Goal: Task Accomplishment & Management: Manage account settings

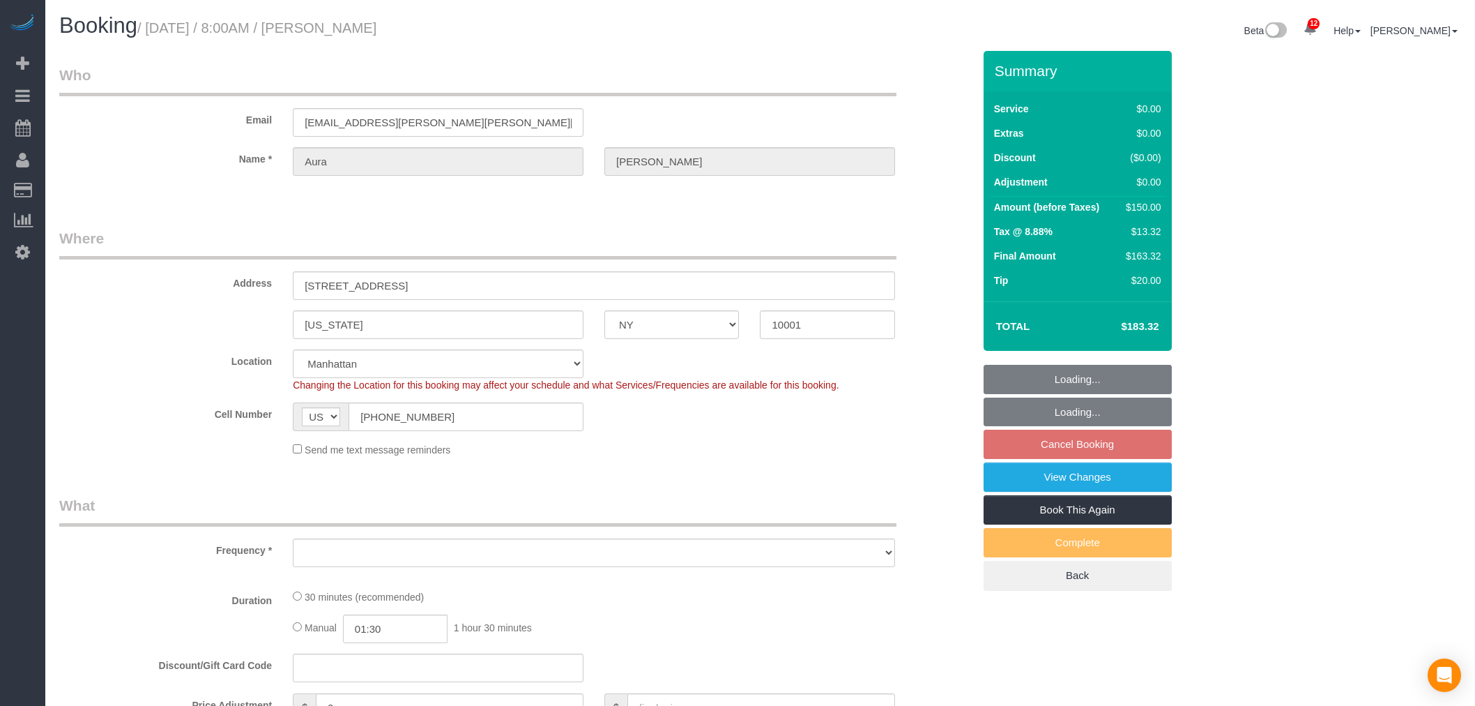
select select "NY"
select select "string:stripe-pm_1RZV7c4VGloSiKo7q4D7Wb4X"
select select "number:56"
select select "number:73"
select select "number:15"
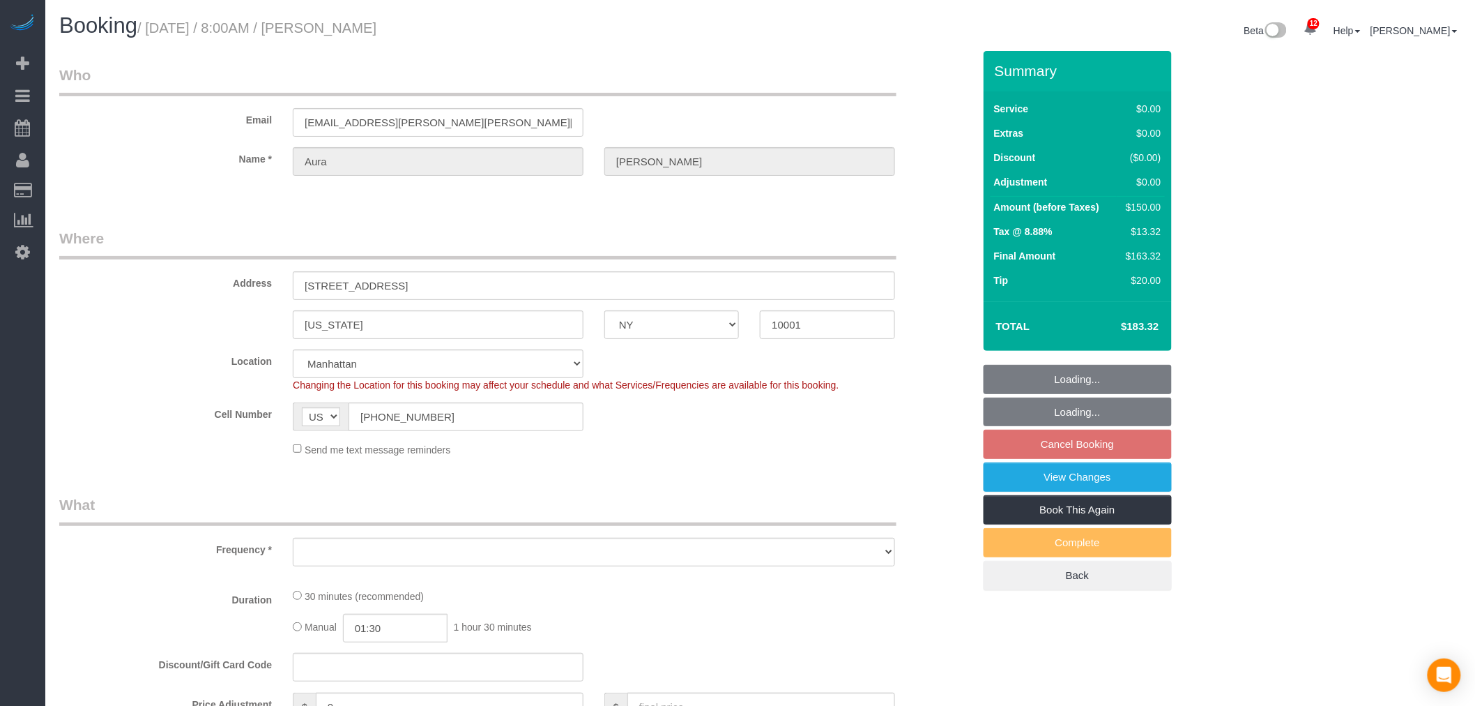
select select "number:7"
select select "object:963"
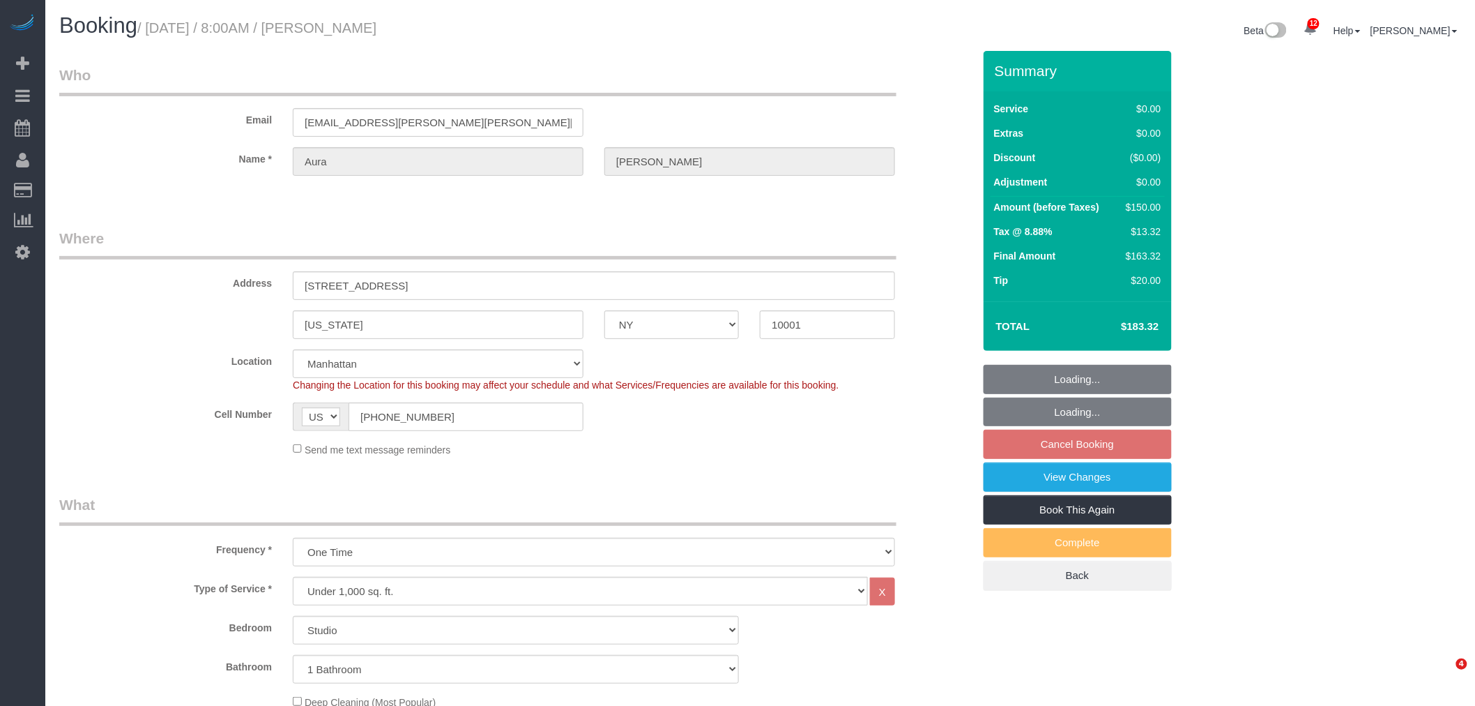
select select "spot1"
select select "object:1419"
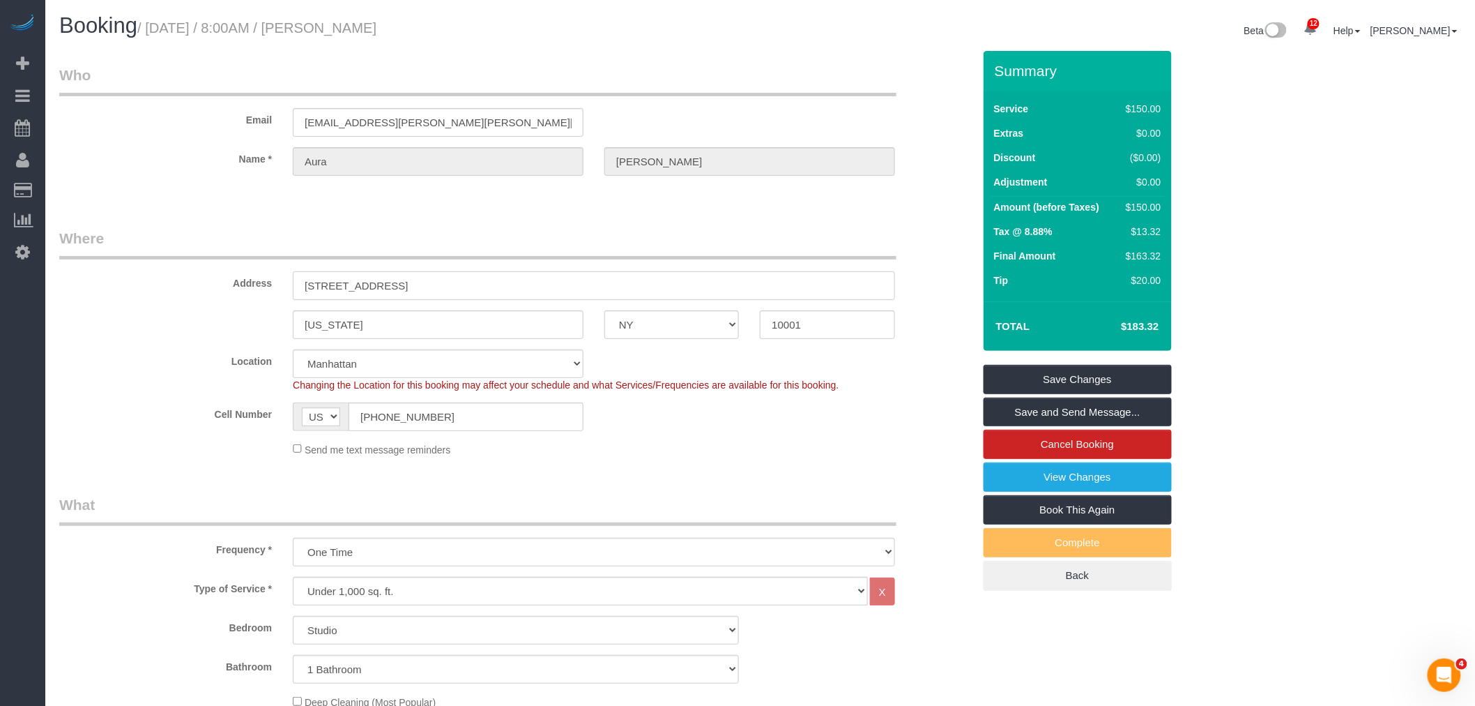
drag, startPoint x: 451, startPoint y: 282, endPoint x: 1, endPoint y: 279, distance: 450.4
drag, startPoint x: 530, startPoint y: 206, endPoint x: 388, endPoint y: 250, distance: 148.6
click at [328, 287] on input "525 W 28th St, Apt 557" at bounding box center [594, 285] width 602 height 29
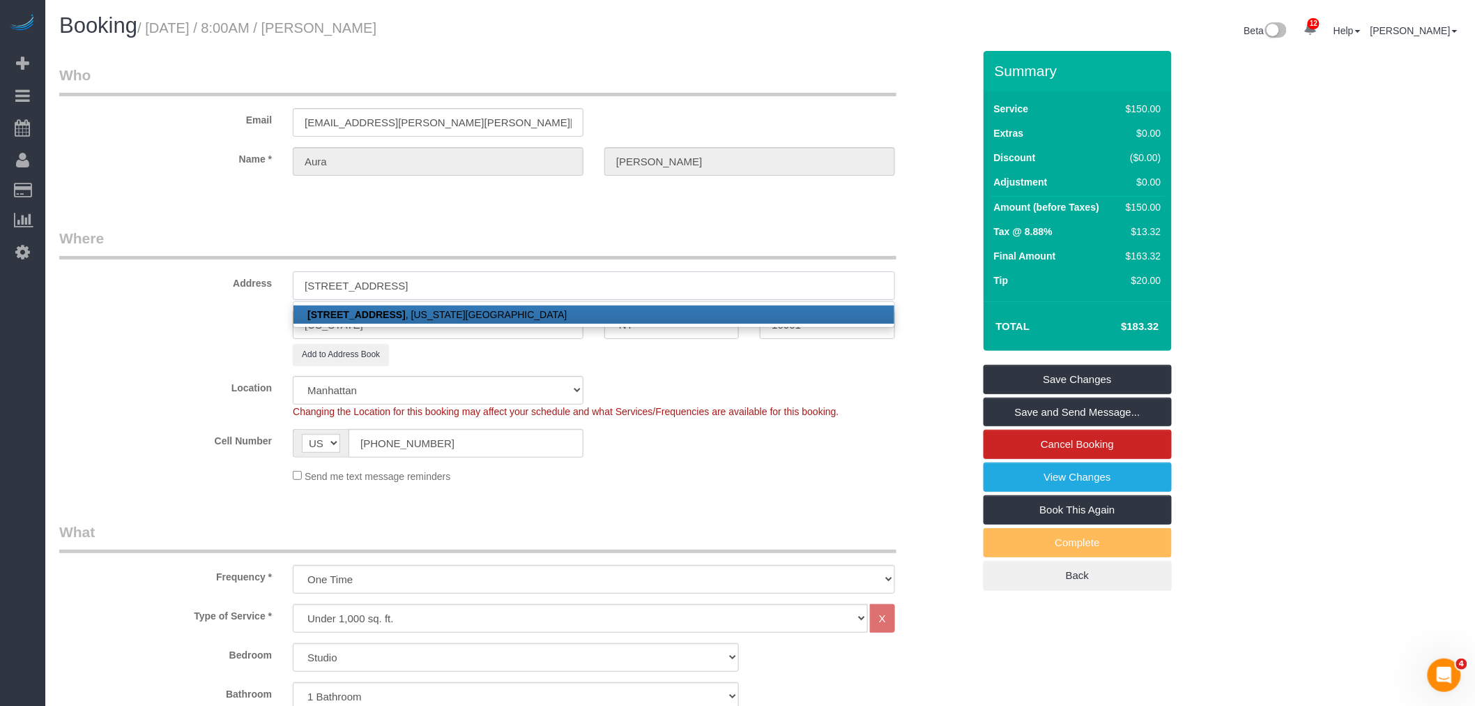
type input "[STREET_ADDRESS]"
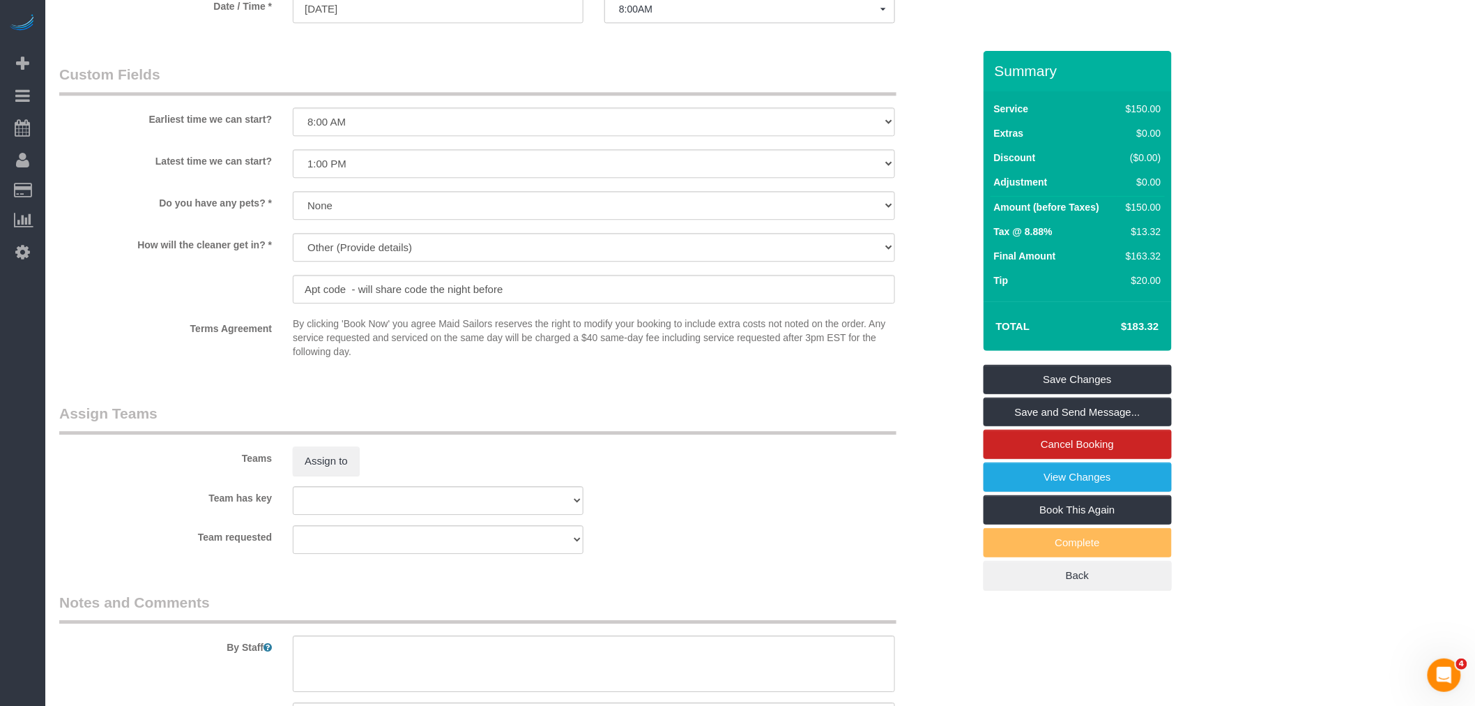
scroll to position [1626, 0]
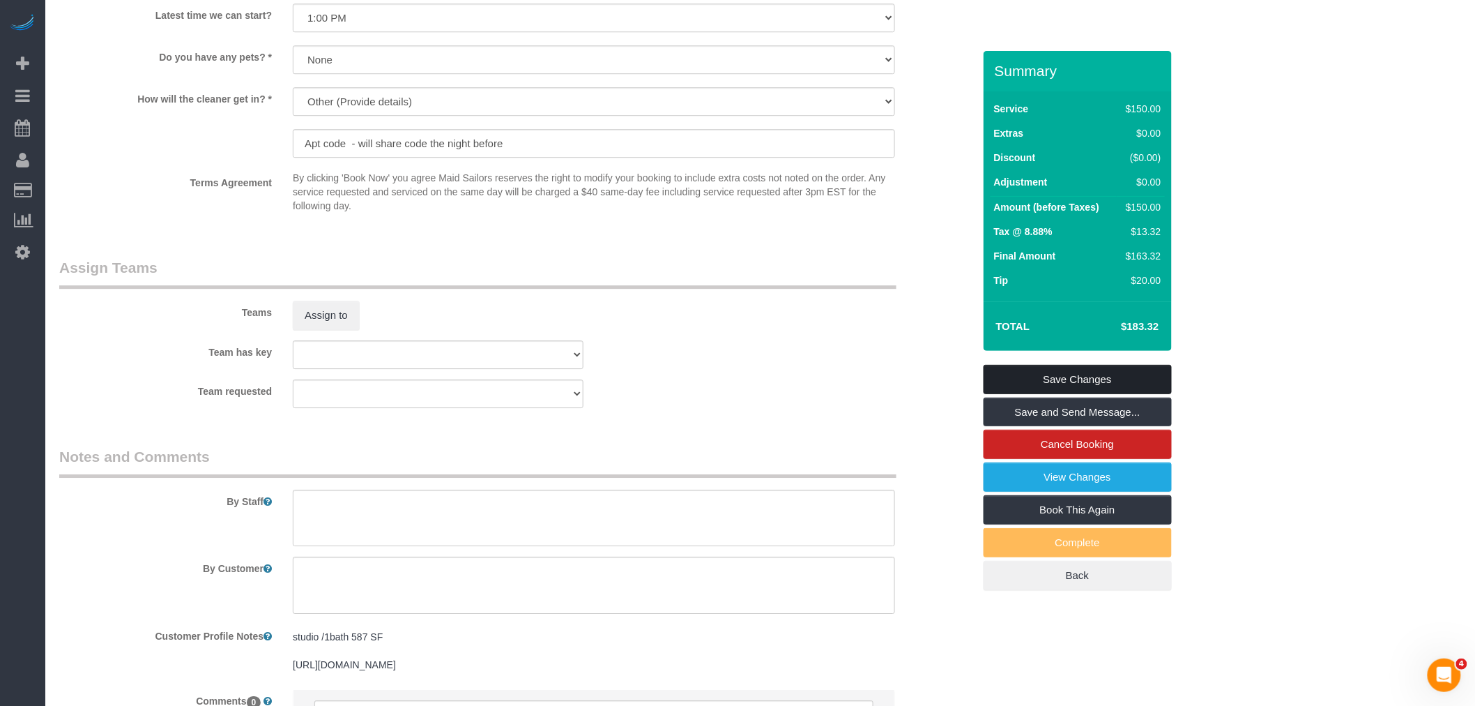
click at [1095, 381] on link "Save Changes" at bounding box center [1078, 379] width 188 height 29
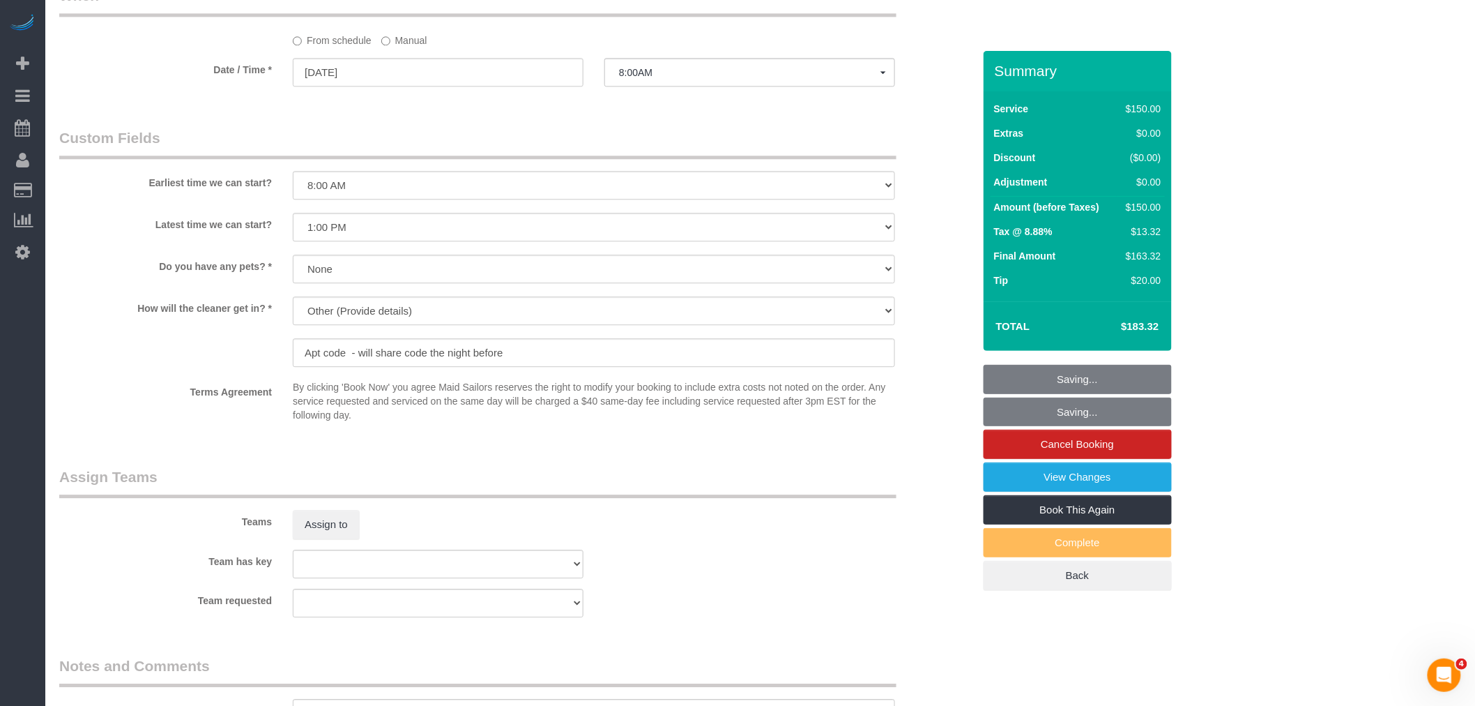
scroll to position [1239, 0]
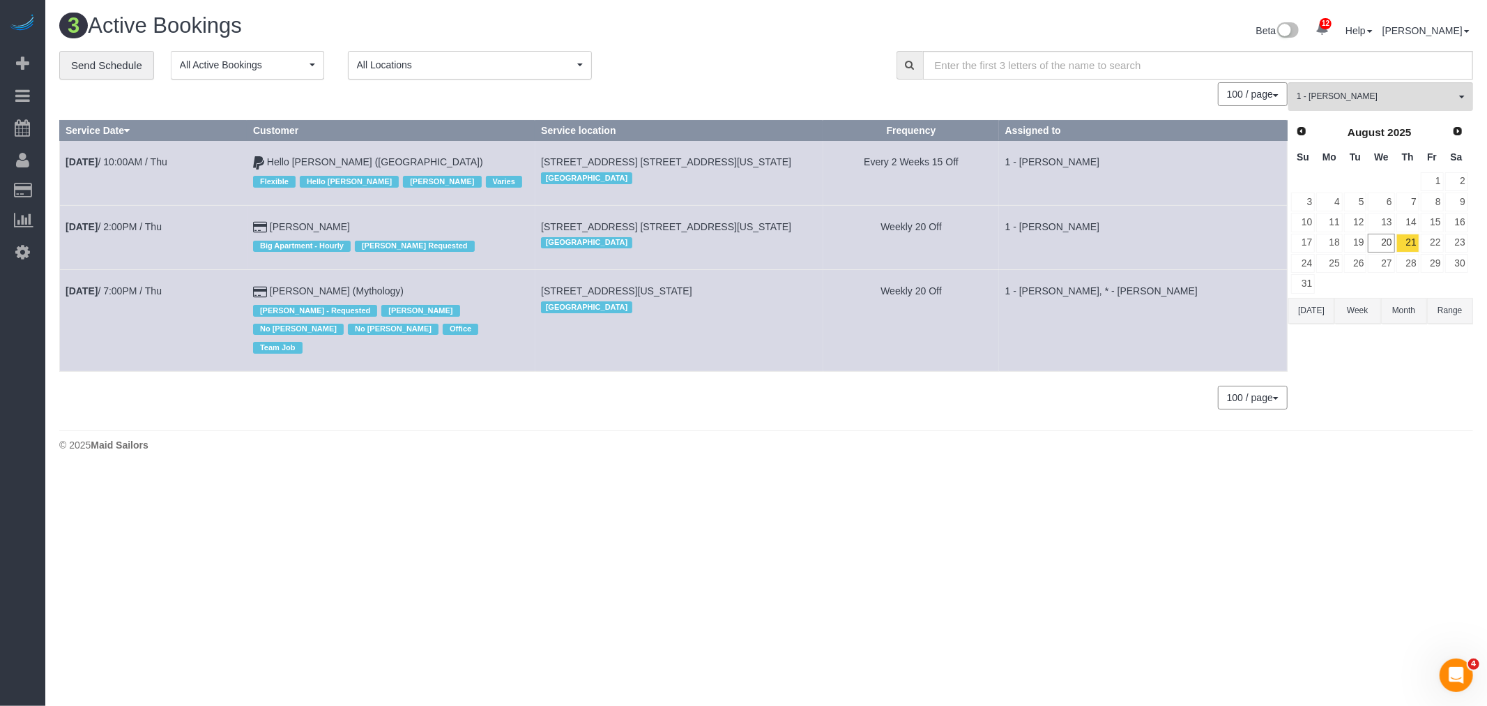
click at [749, 50] on div "3 Active Bookings Beta 12 Your Notifications You have 0 alerts × You have 5 to …" at bounding box center [766, 32] width 1435 height 37
click at [769, 68] on div "**********" at bounding box center [467, 65] width 816 height 29
click at [1360, 87] on button "1 - Kariluz Romero All Teams" at bounding box center [1380, 96] width 185 height 29
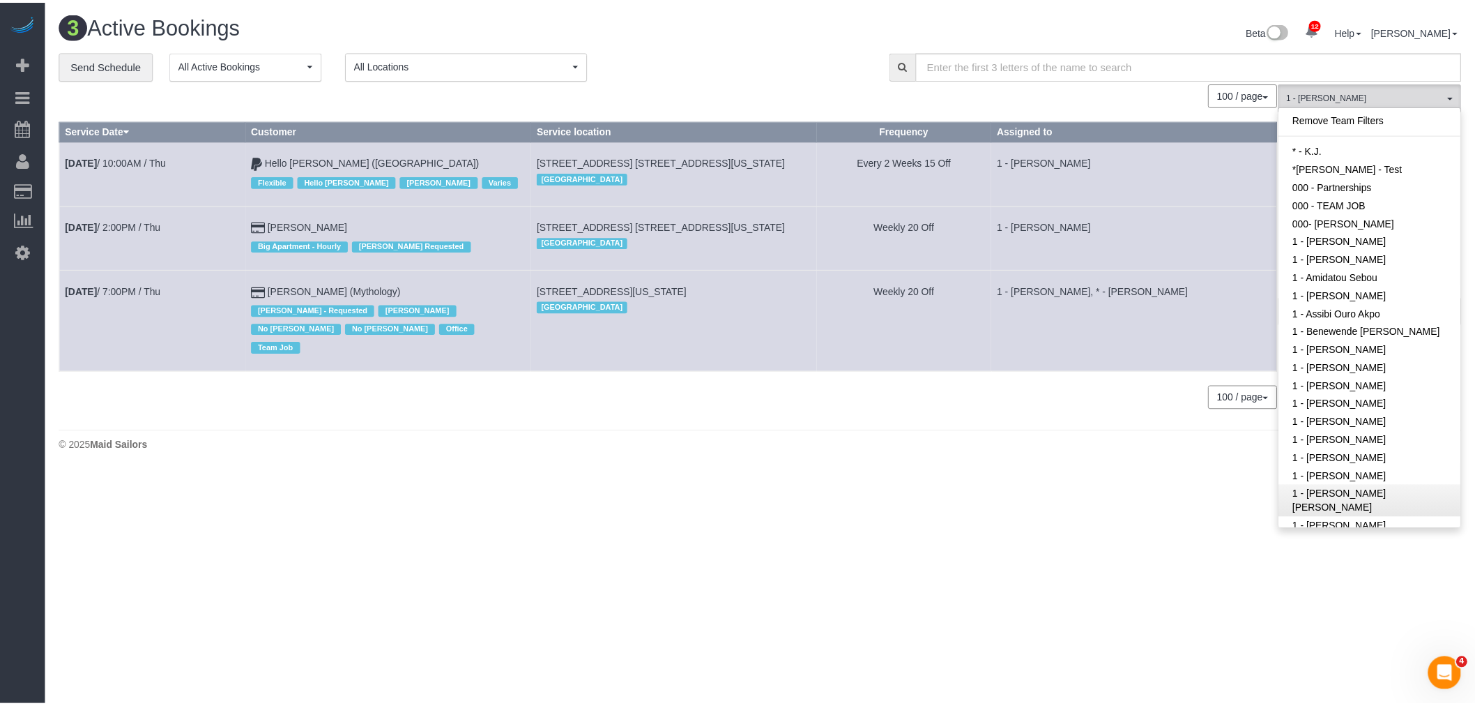
scroll to position [389, 0]
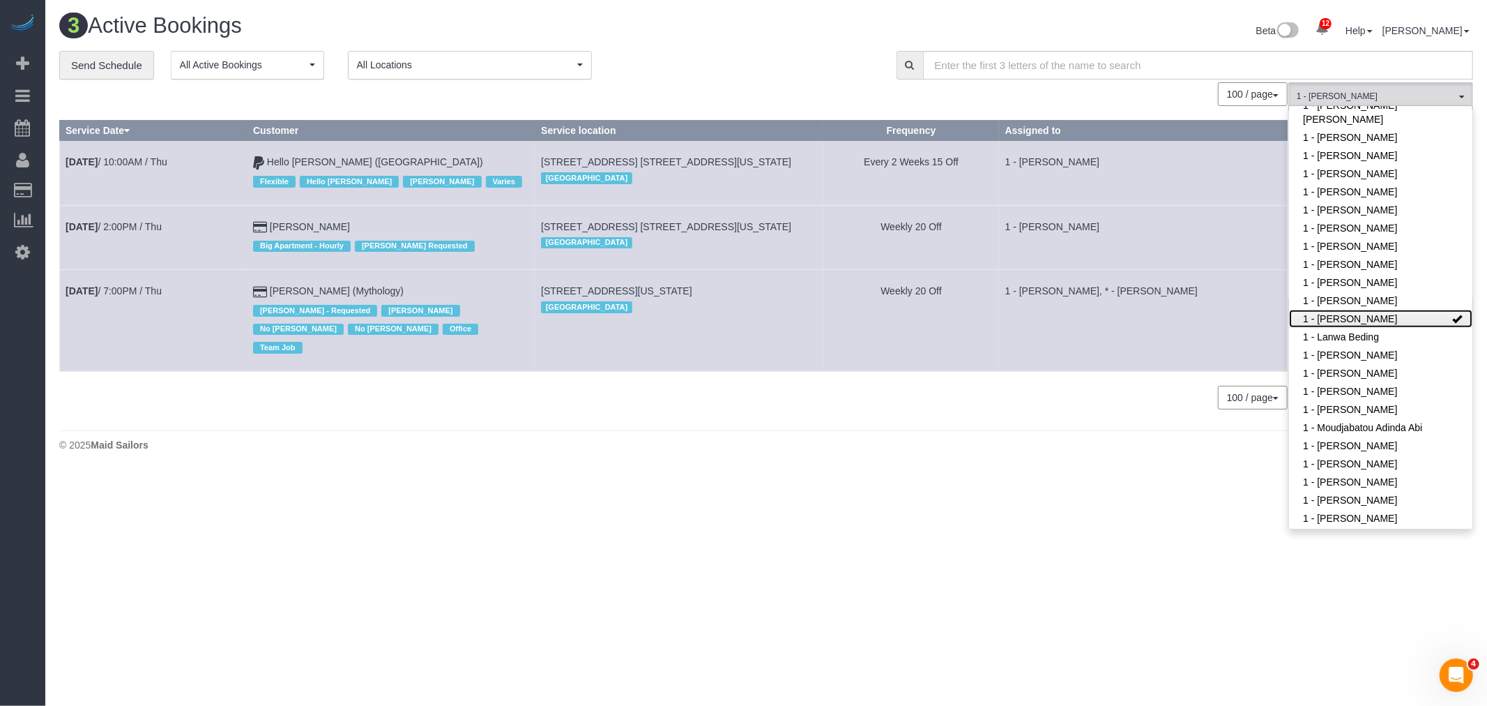
click at [1375, 317] on link "1 - [PERSON_NAME]" at bounding box center [1380, 319] width 183 height 18
click at [655, 44] on div "3 Active Bookings Beta 12 Your Notifications You have 0 alerts × You have 5 to …" at bounding box center [766, 32] width 1435 height 37
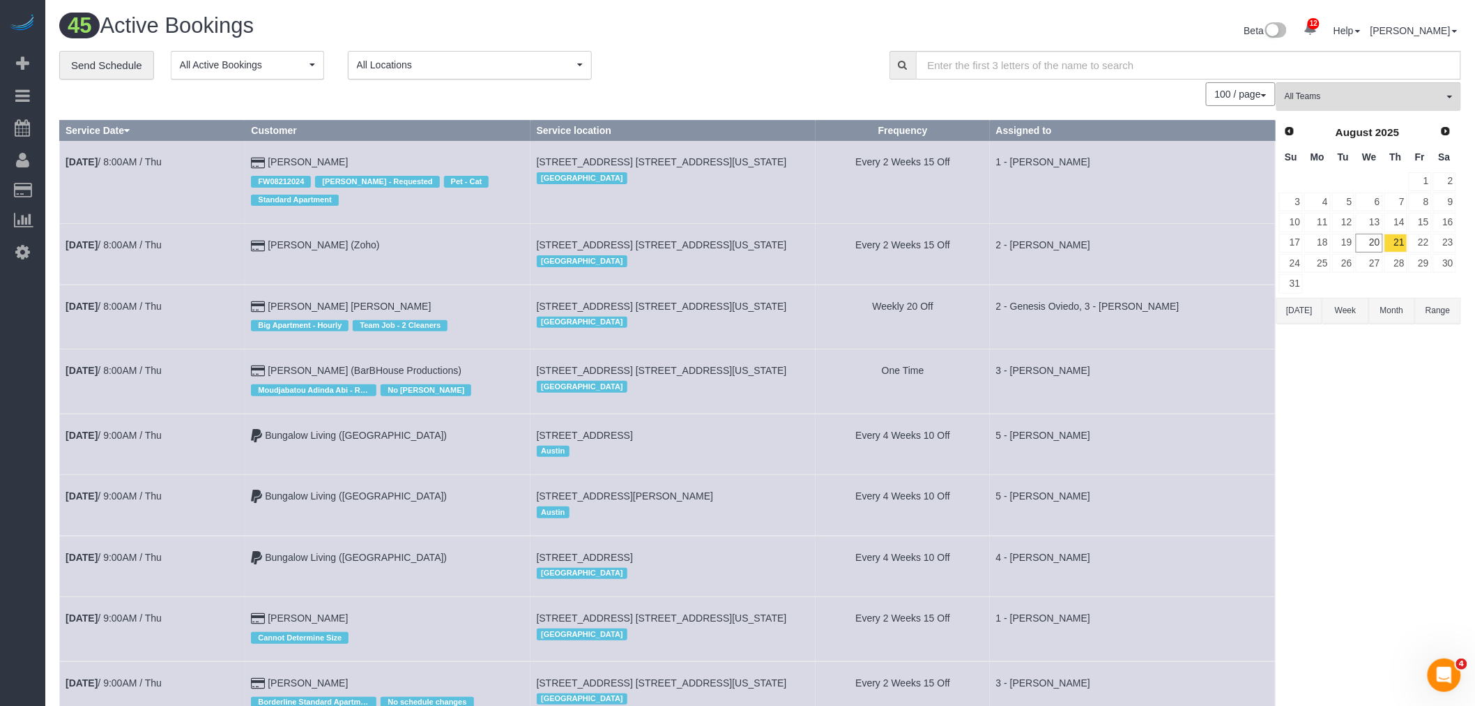
click at [734, 79] on div "**********" at bounding box center [463, 65] width 809 height 29
click at [398, 72] on span "All Locations" at bounding box center [465, 65] width 217 height 14
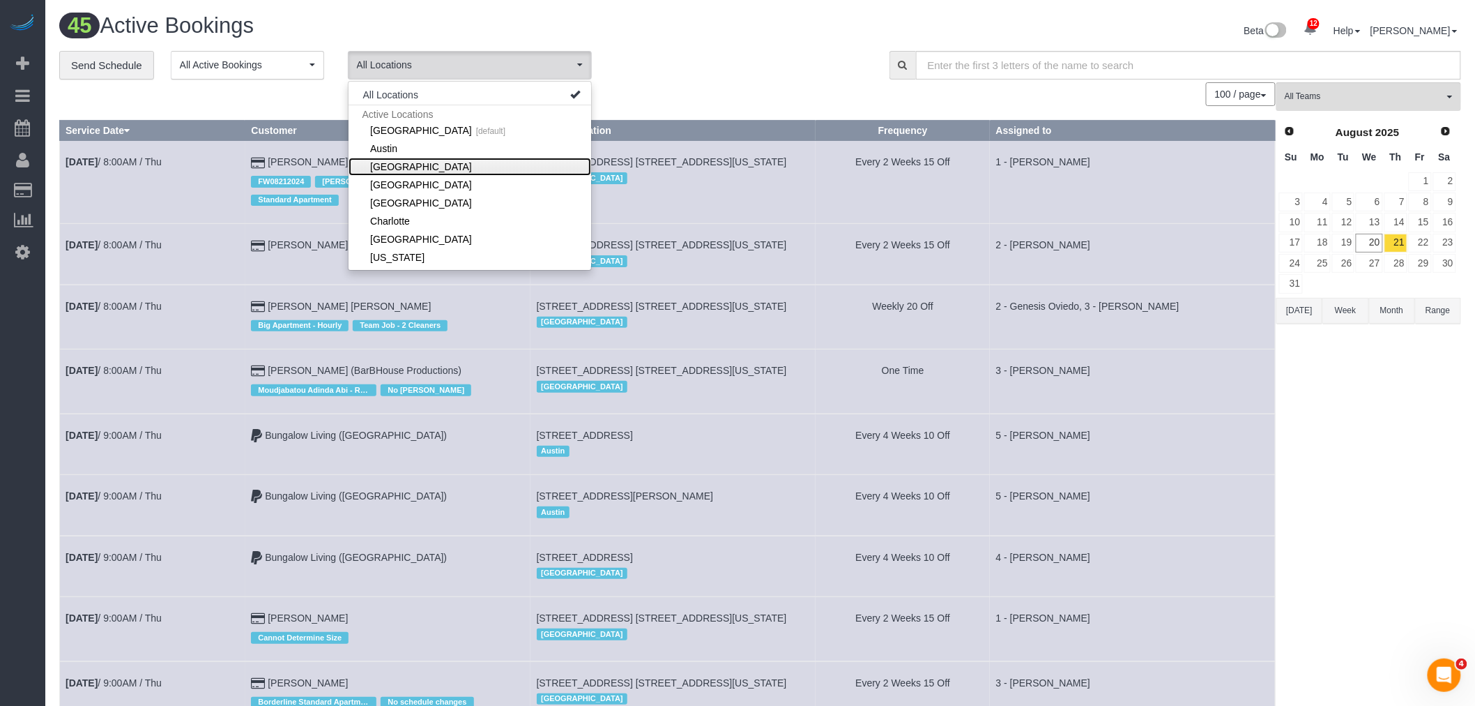
click at [410, 168] on link "[GEOGRAPHIC_DATA]" at bounding box center [470, 167] width 243 height 18
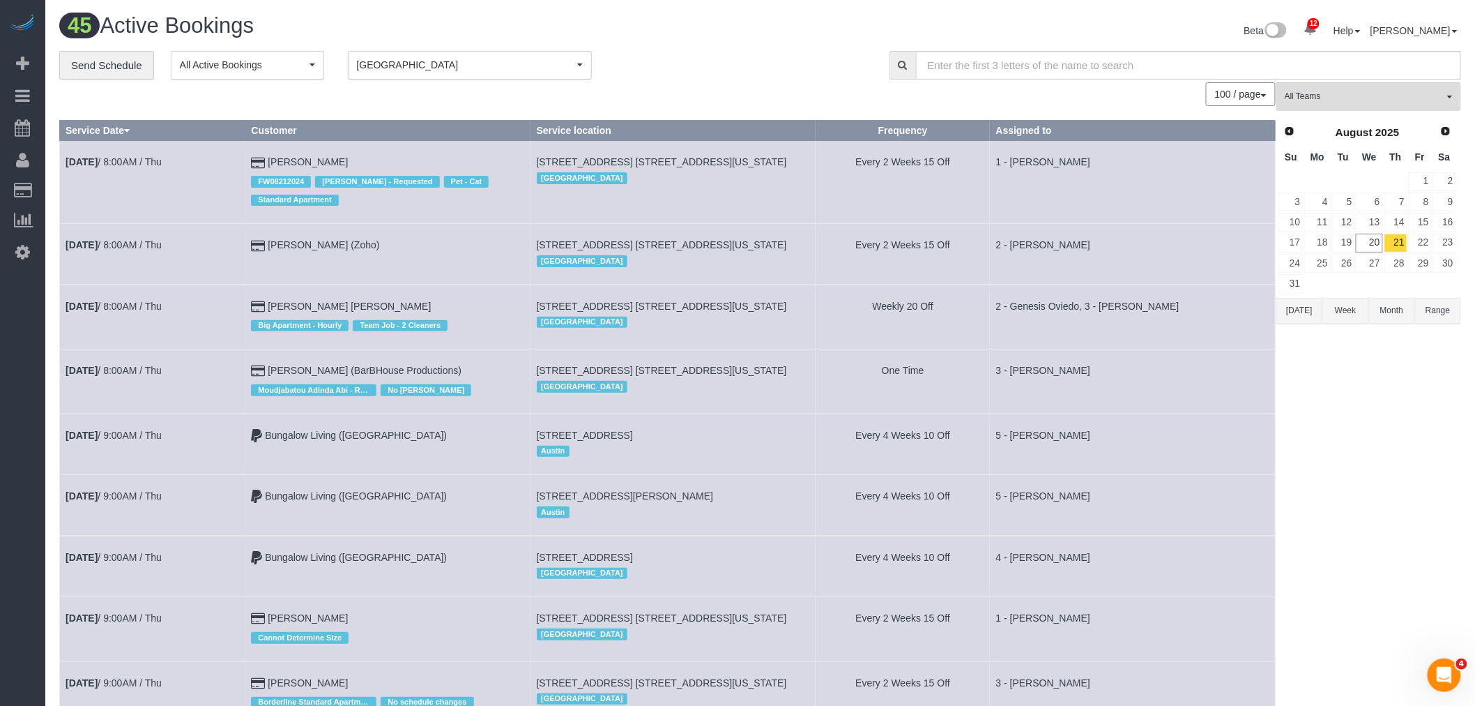
click at [680, 93] on div "100 / page 10 / page 20 / page 30 / page 40 / page 50 / page 100 / page" at bounding box center [667, 94] width 1217 height 24
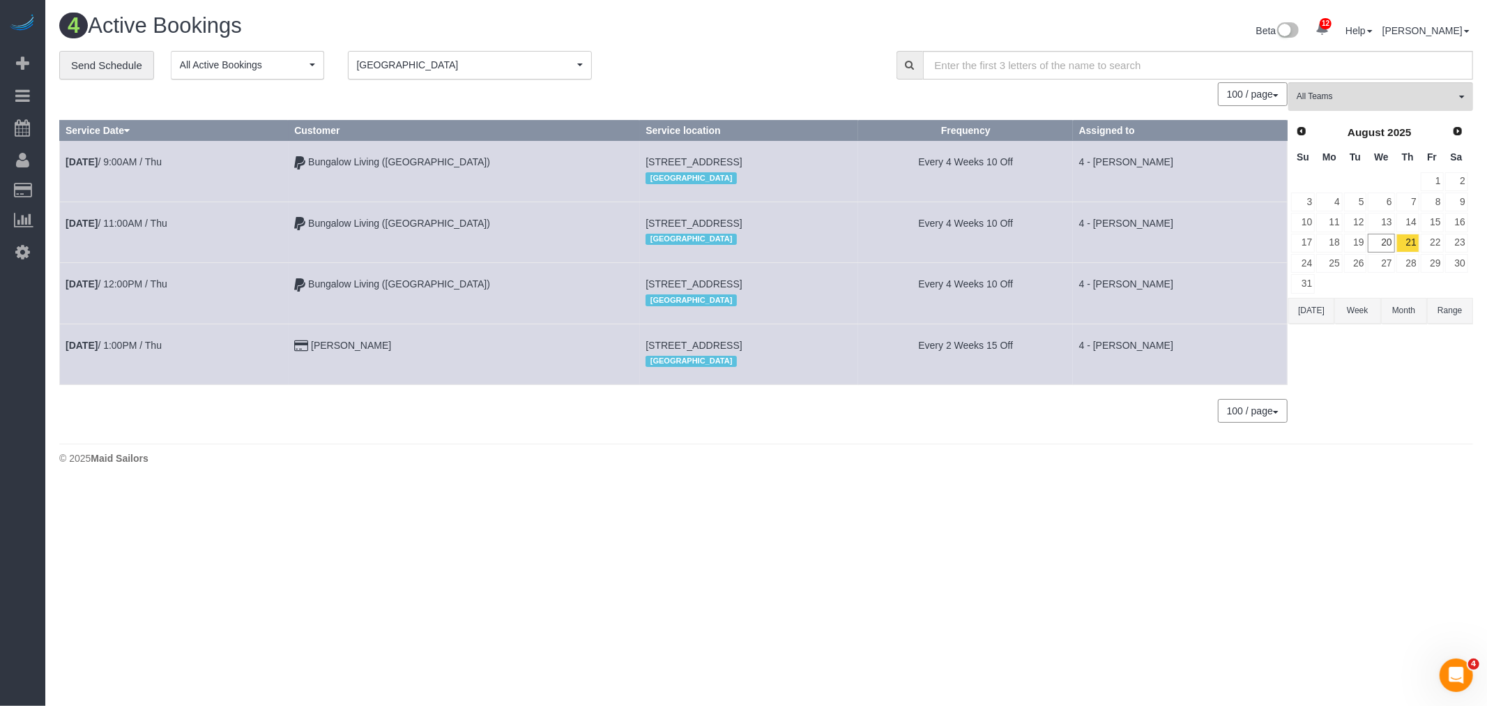
click at [426, 71] on span "[GEOGRAPHIC_DATA]" at bounding box center [465, 65] width 217 height 14
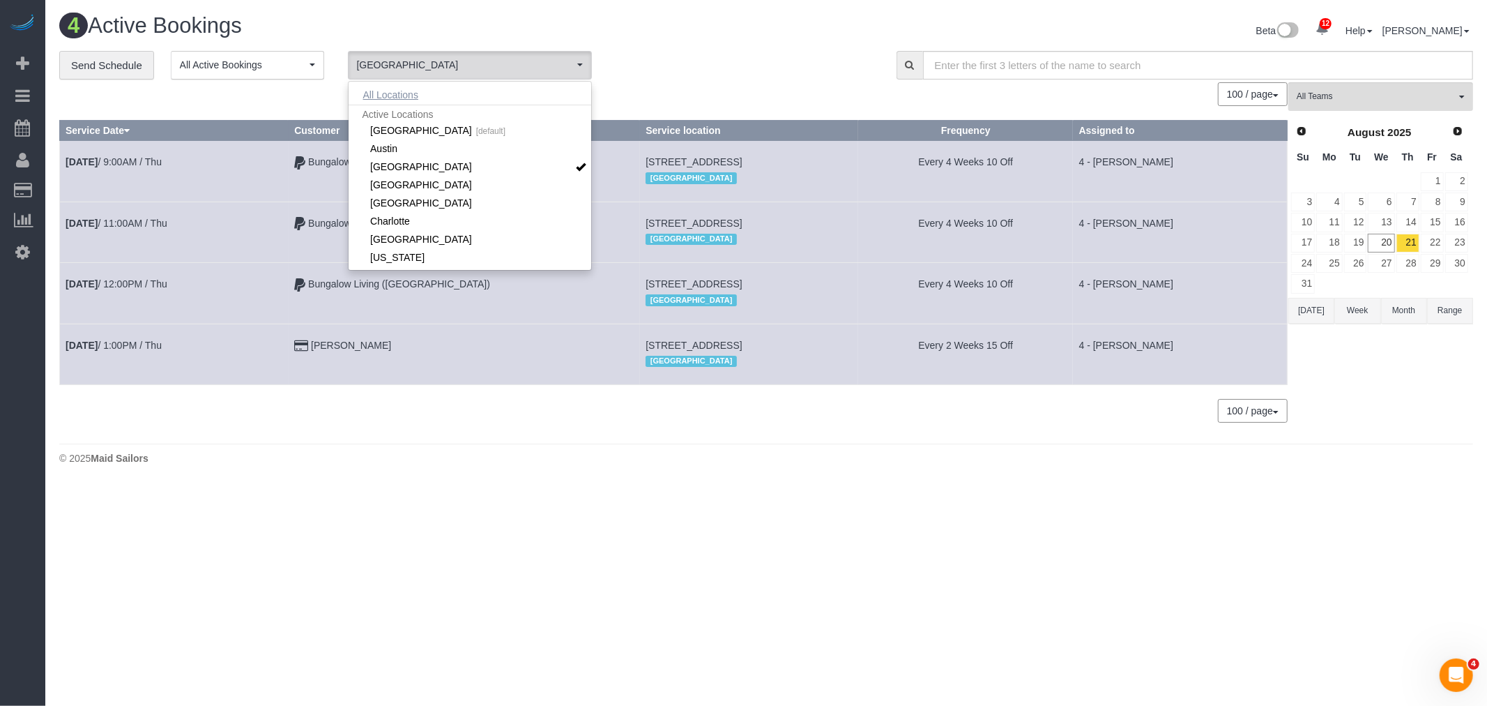
click at [395, 95] on button "All Locations" at bounding box center [391, 95] width 84 height 20
click at [670, 79] on div "**********" at bounding box center [467, 65] width 816 height 29
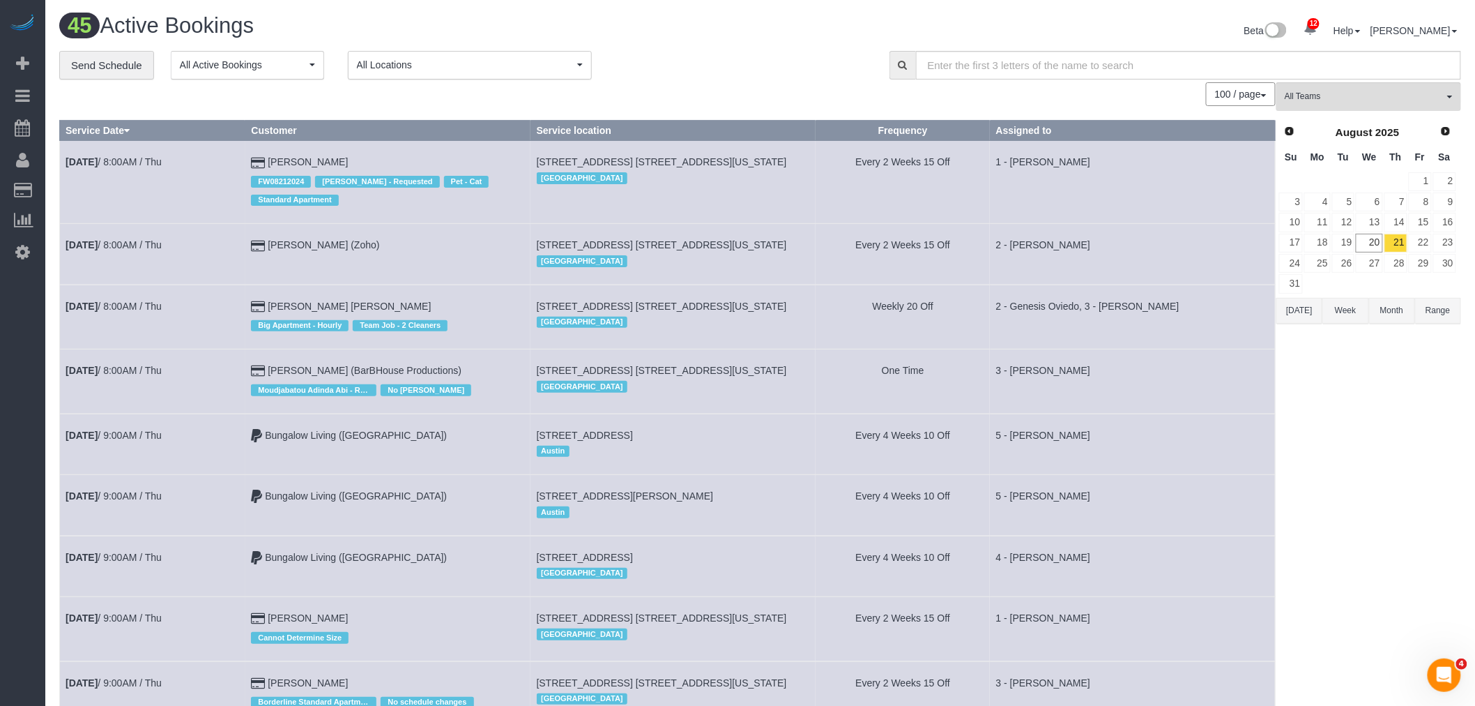
click at [770, 80] on div "**********" at bounding box center [463, 65] width 809 height 29
click at [730, 79] on div "**********" at bounding box center [463, 65] width 809 height 29
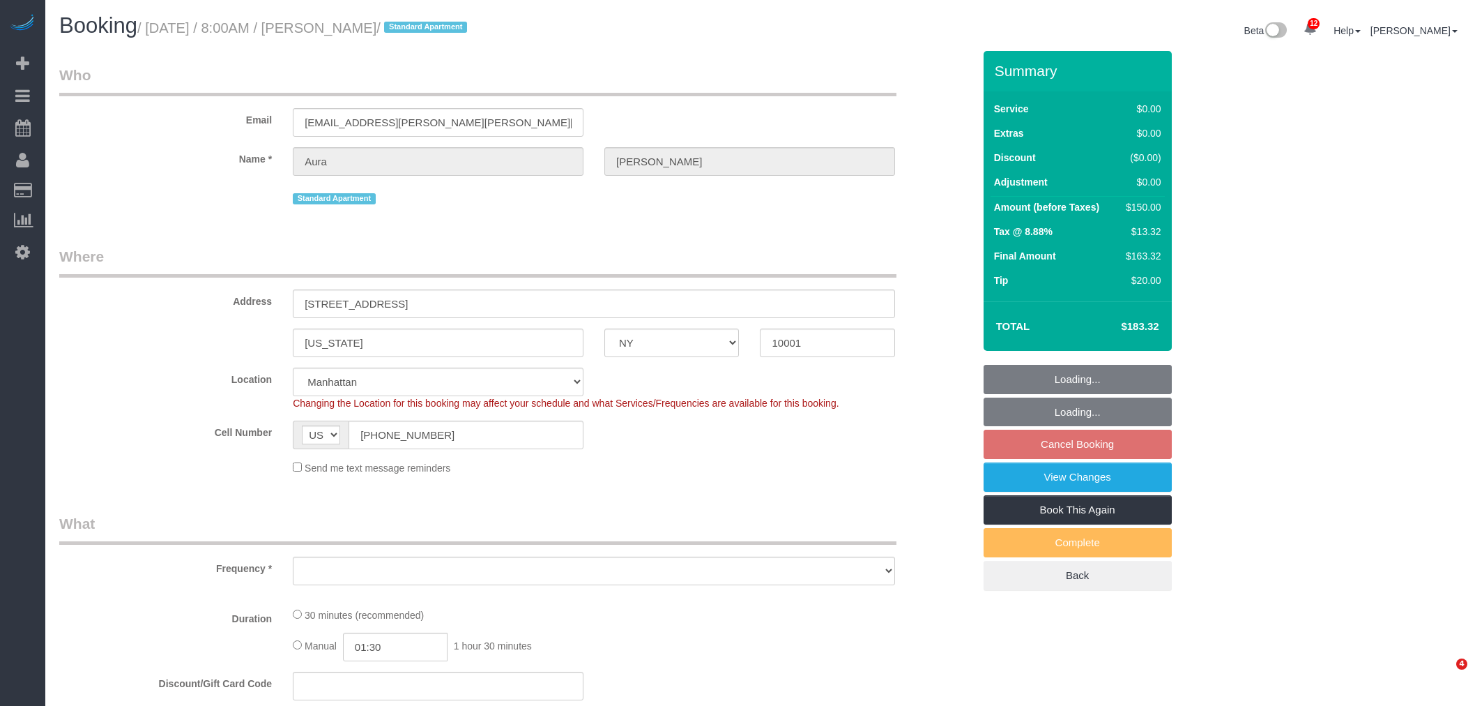
select select "NY"
select select "string:stripe-pm_1RZV7c4VGloSiKo7q4D7Wb4X"
select select "number:56"
select select "number:73"
select select "number:15"
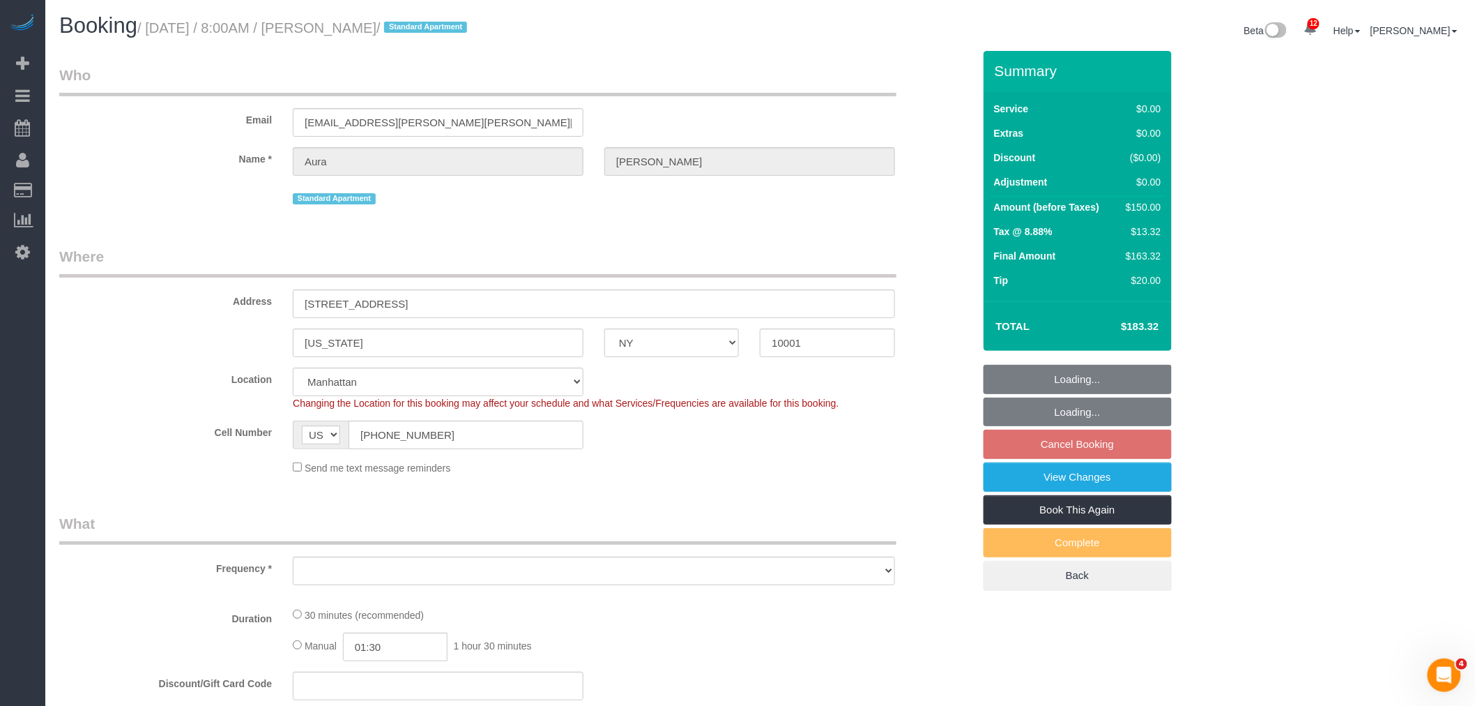
select select "number:7"
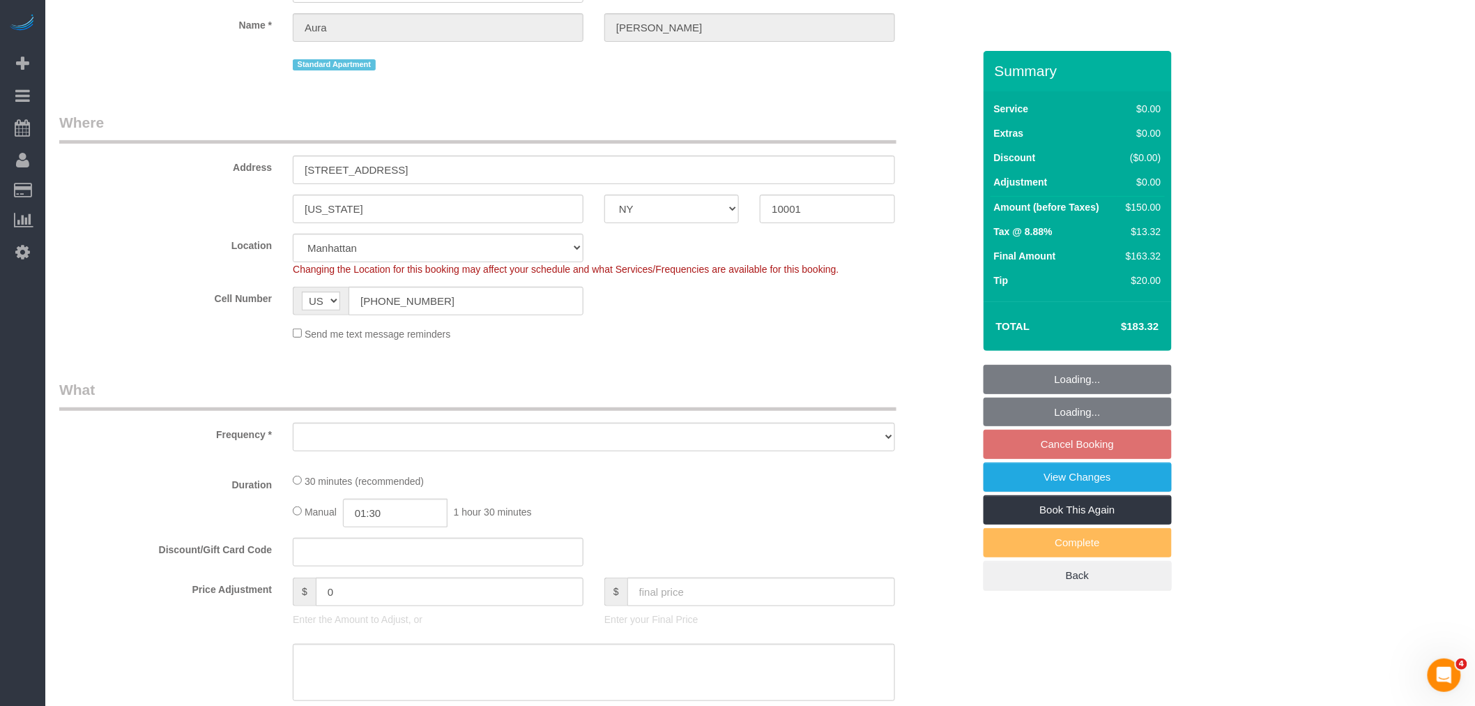
scroll to position [310, 0]
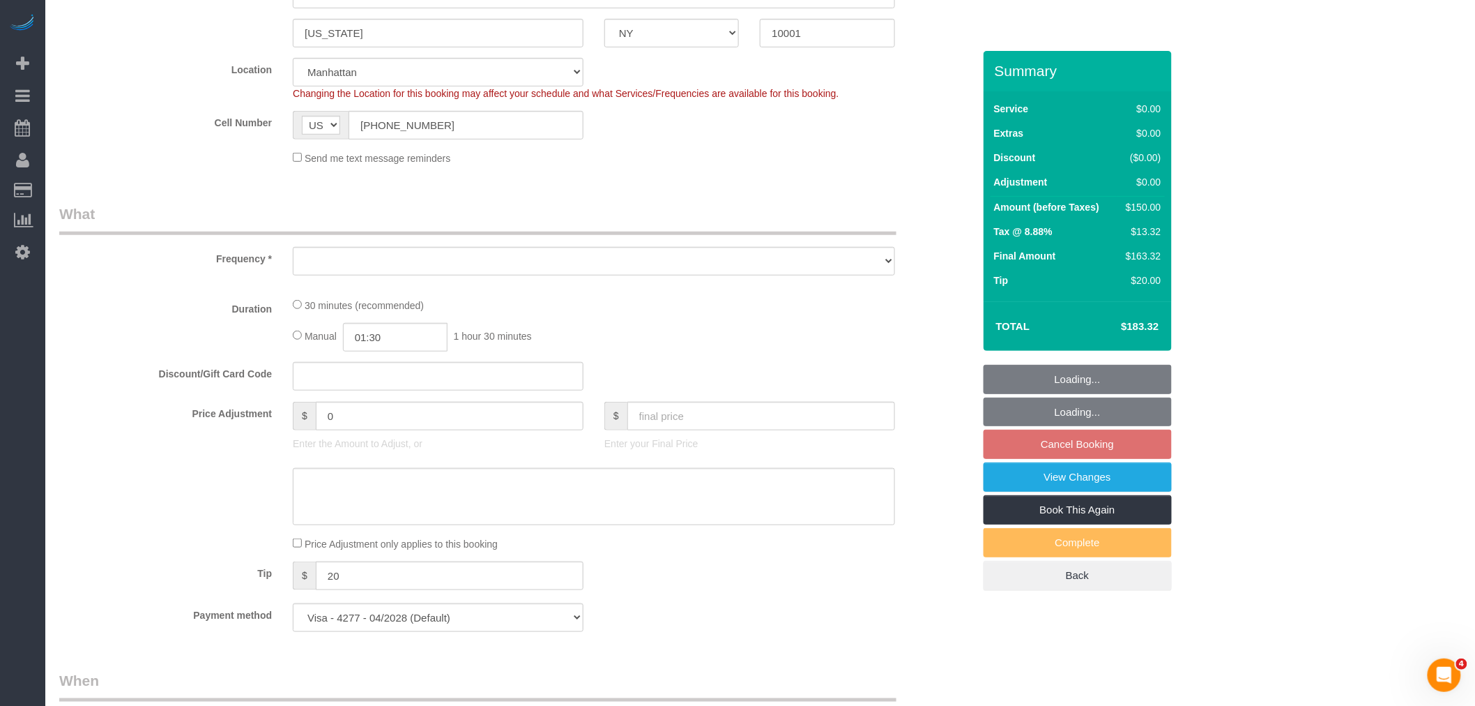
select select "object:869"
select select "spot1"
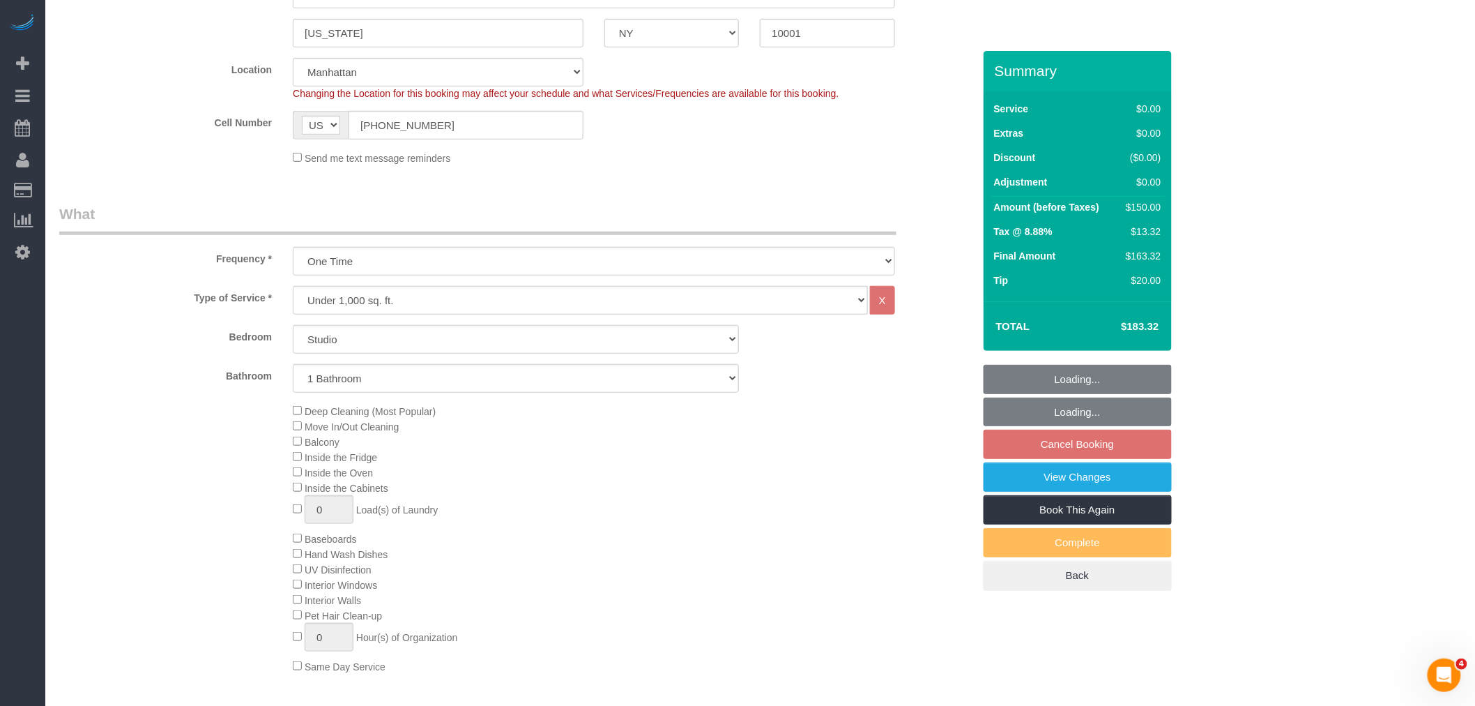
select select "object:1392"
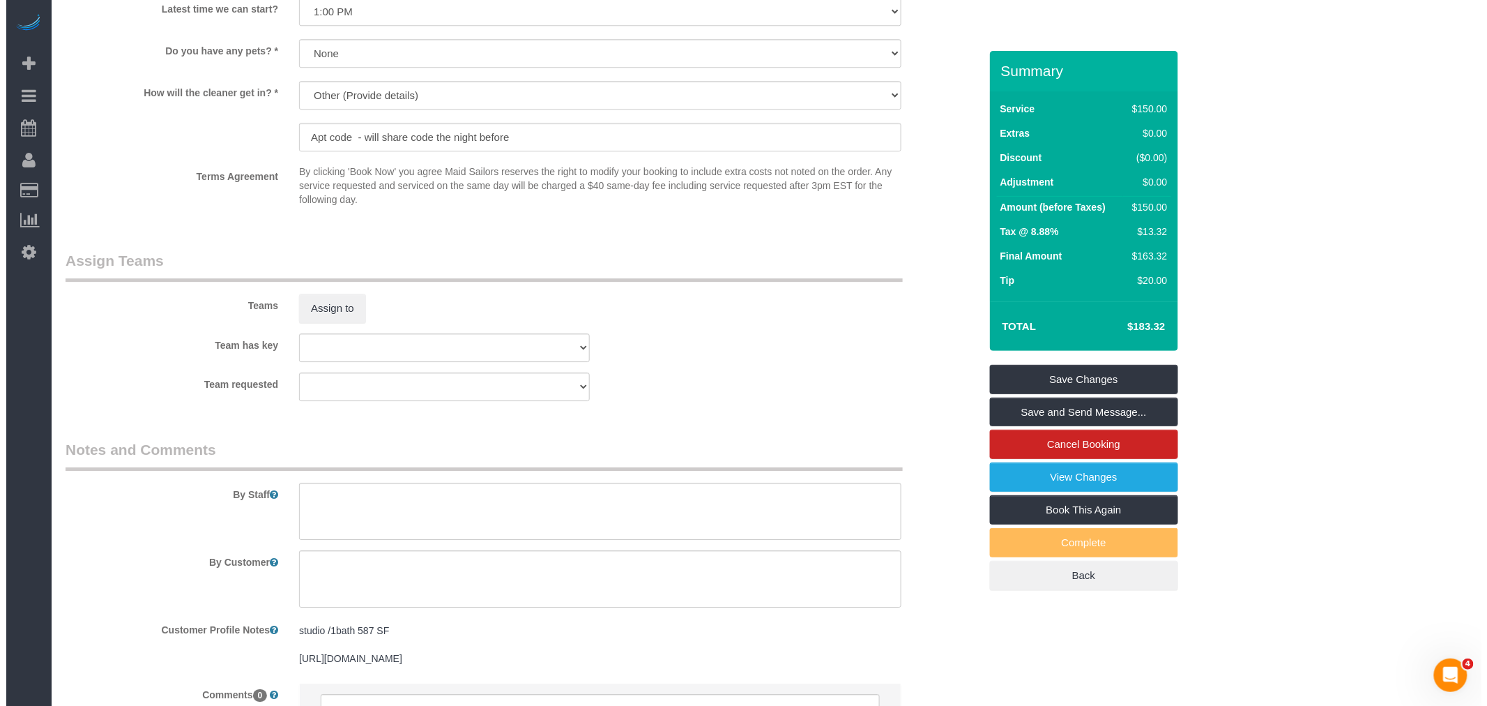
scroll to position [1626, 0]
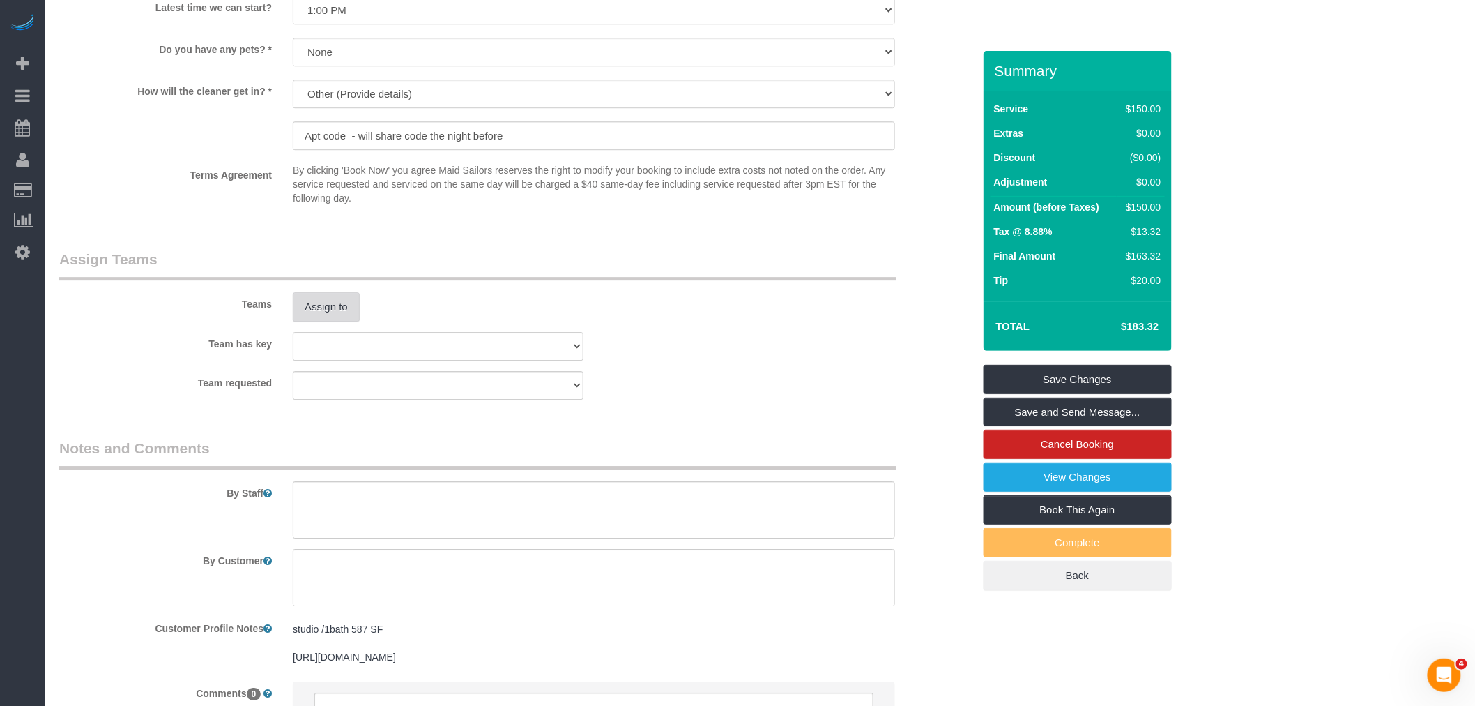
click at [326, 312] on button "Assign to" at bounding box center [326, 306] width 67 height 29
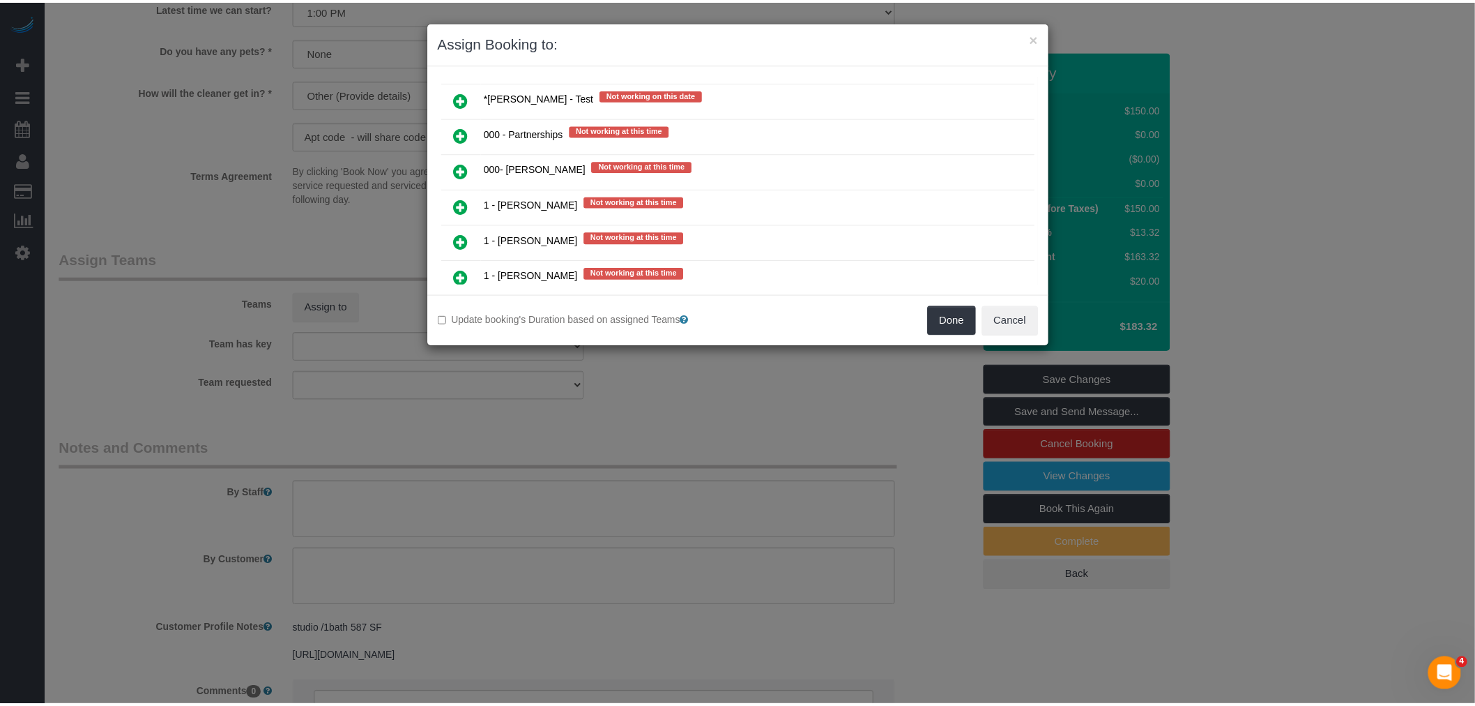
scroll to position [697, 0]
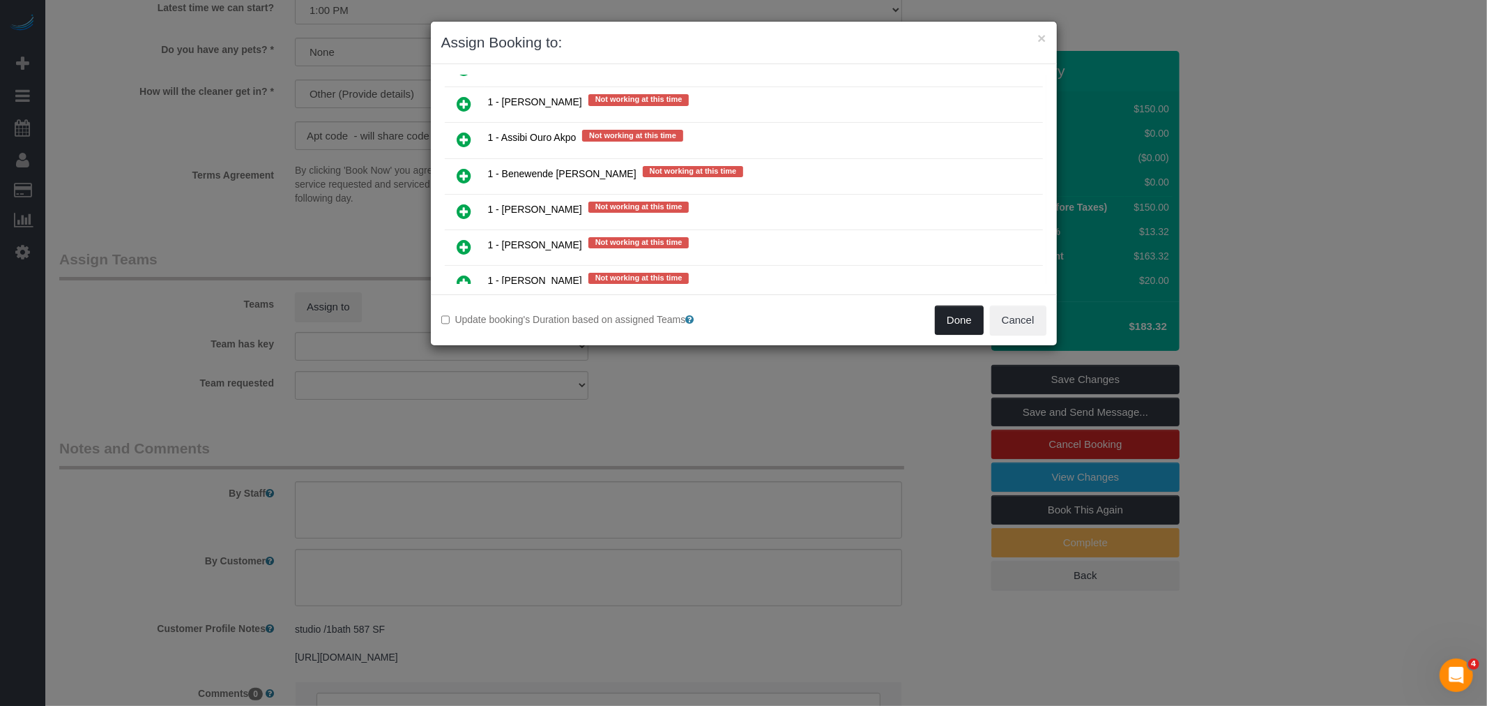
click at [976, 310] on button "Done" at bounding box center [959, 319] width 49 height 29
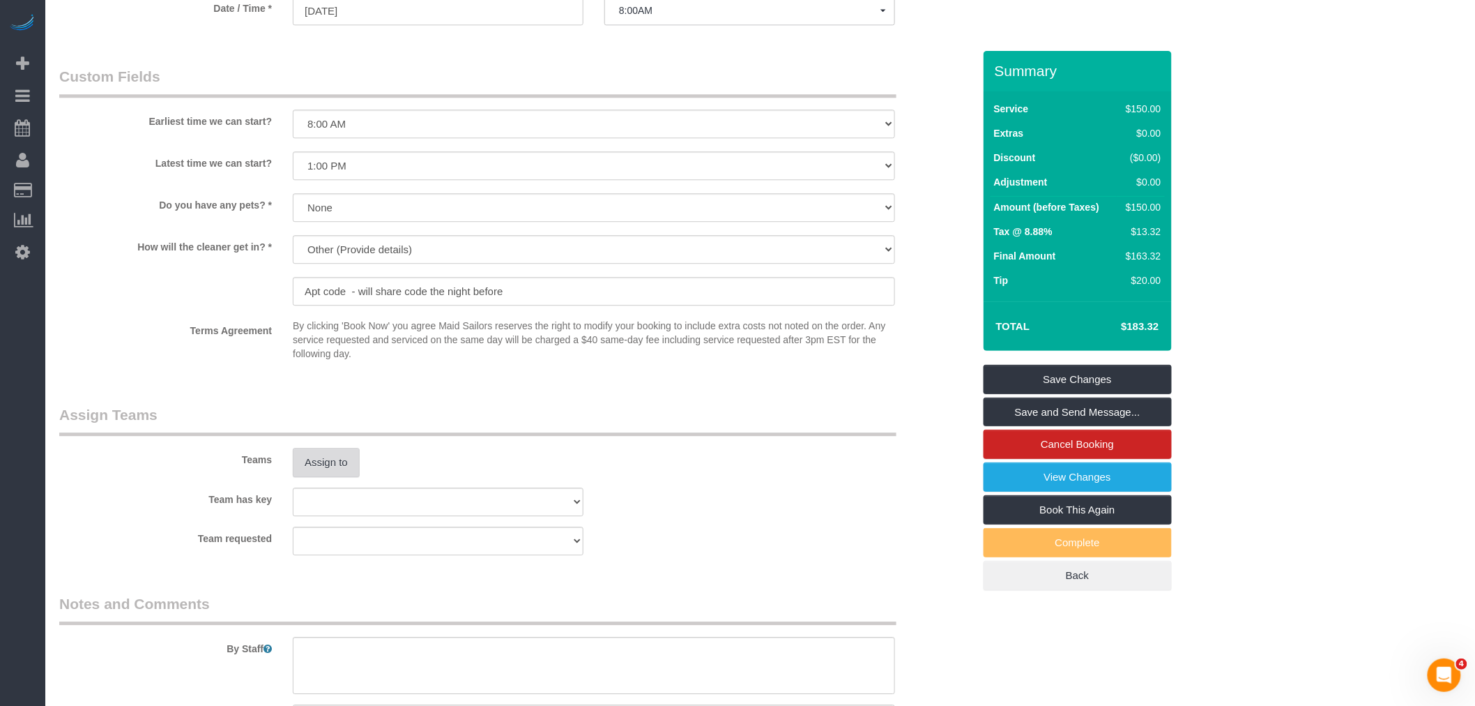
scroll to position [1316, 0]
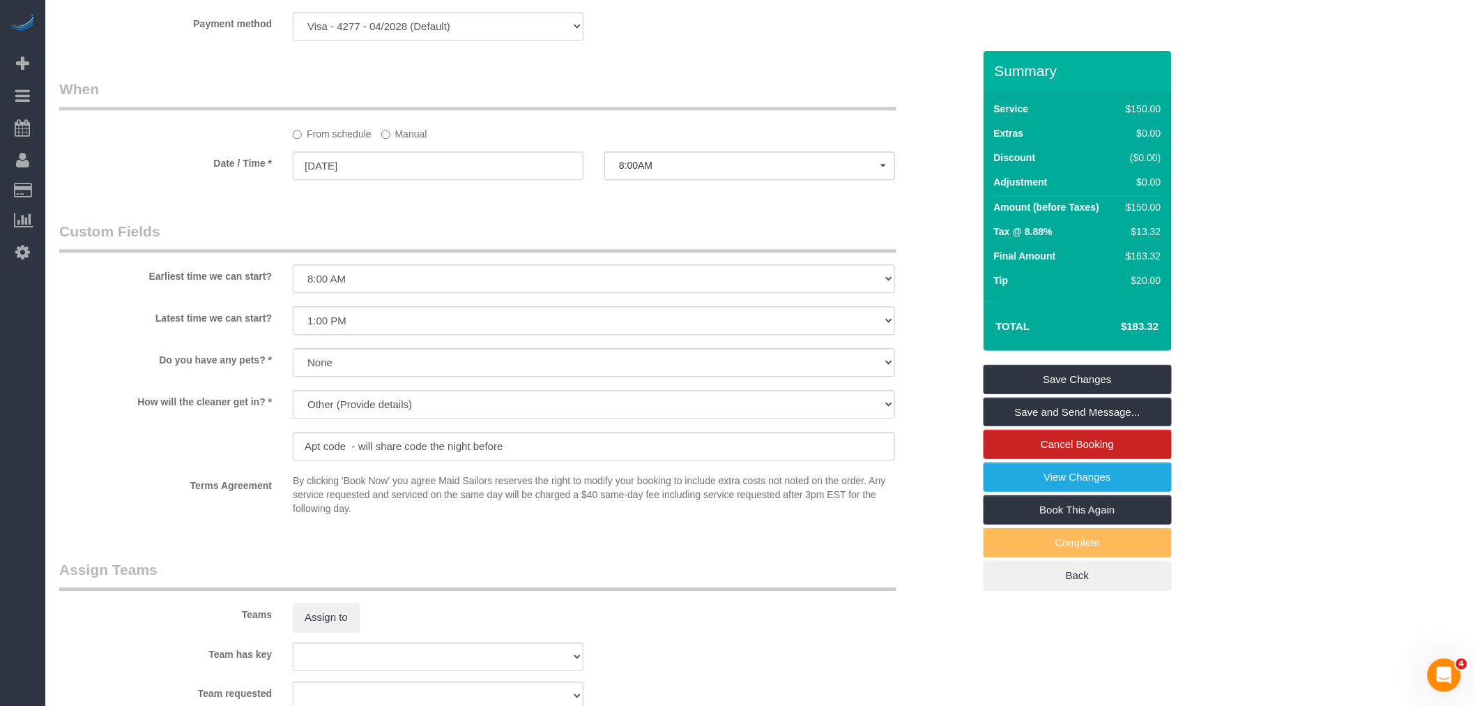
click at [416, 141] on label "Manual" at bounding box center [404, 131] width 46 height 19
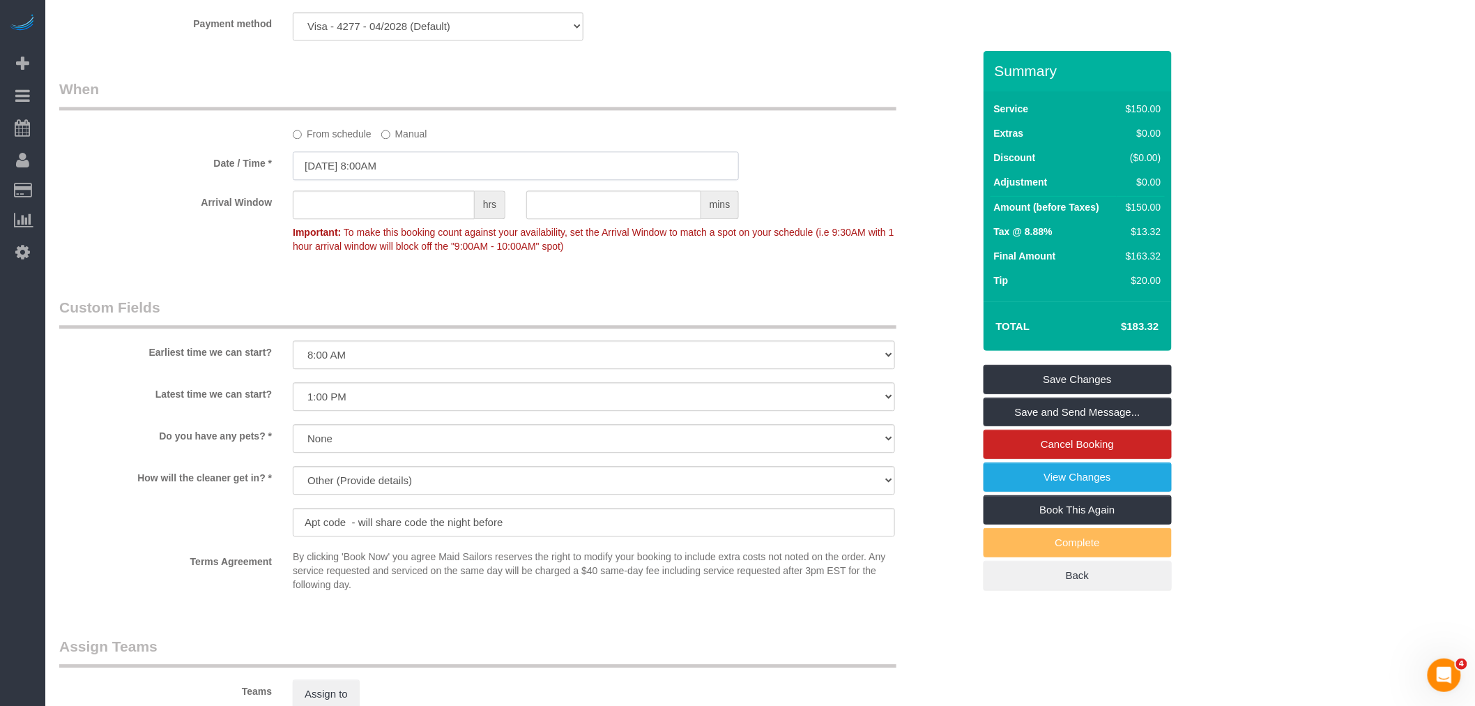
click at [416, 180] on input "08/22/2025 8:00AM" at bounding box center [516, 165] width 446 height 29
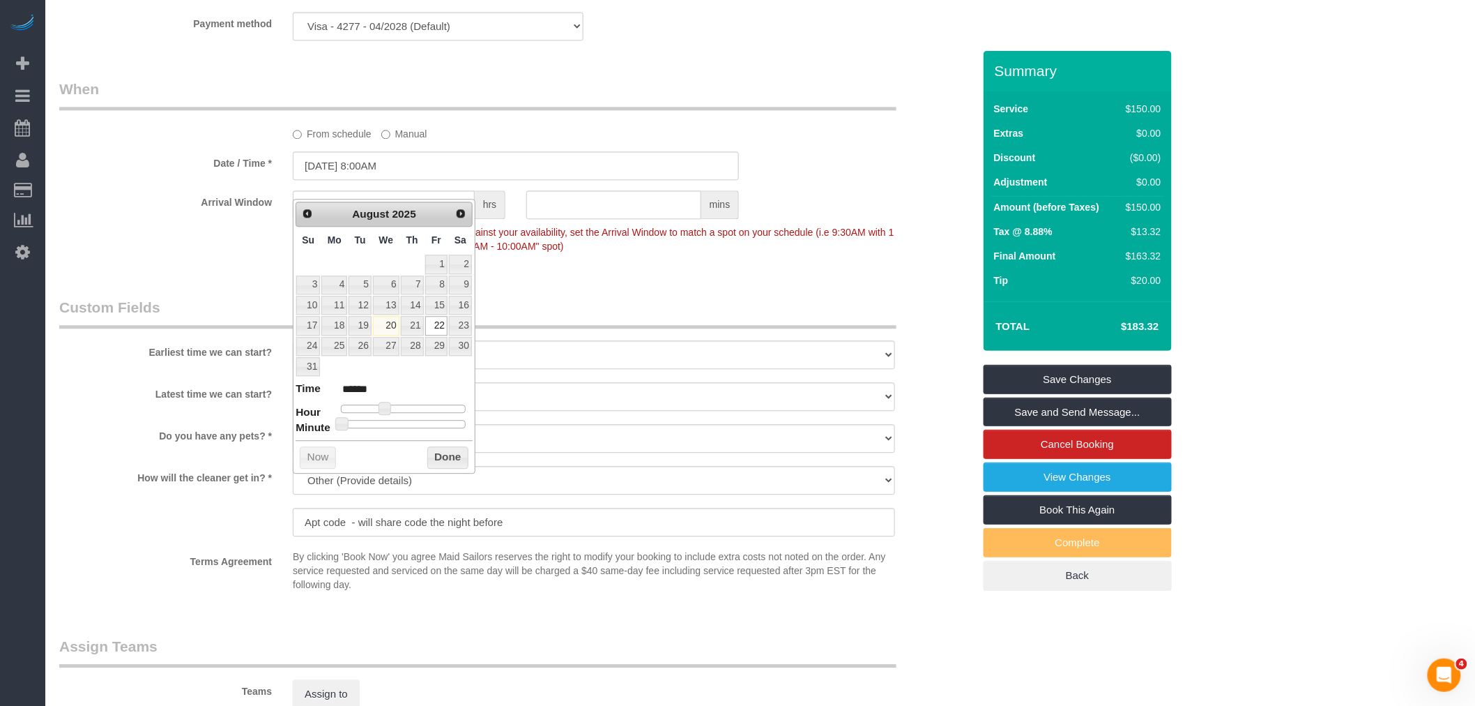
type input "08/22/2025 3:00PM"
type input "******"
click at [420, 408] on div at bounding box center [403, 408] width 125 height 8
type input "08/22/2025 2:00PM"
type input "******"
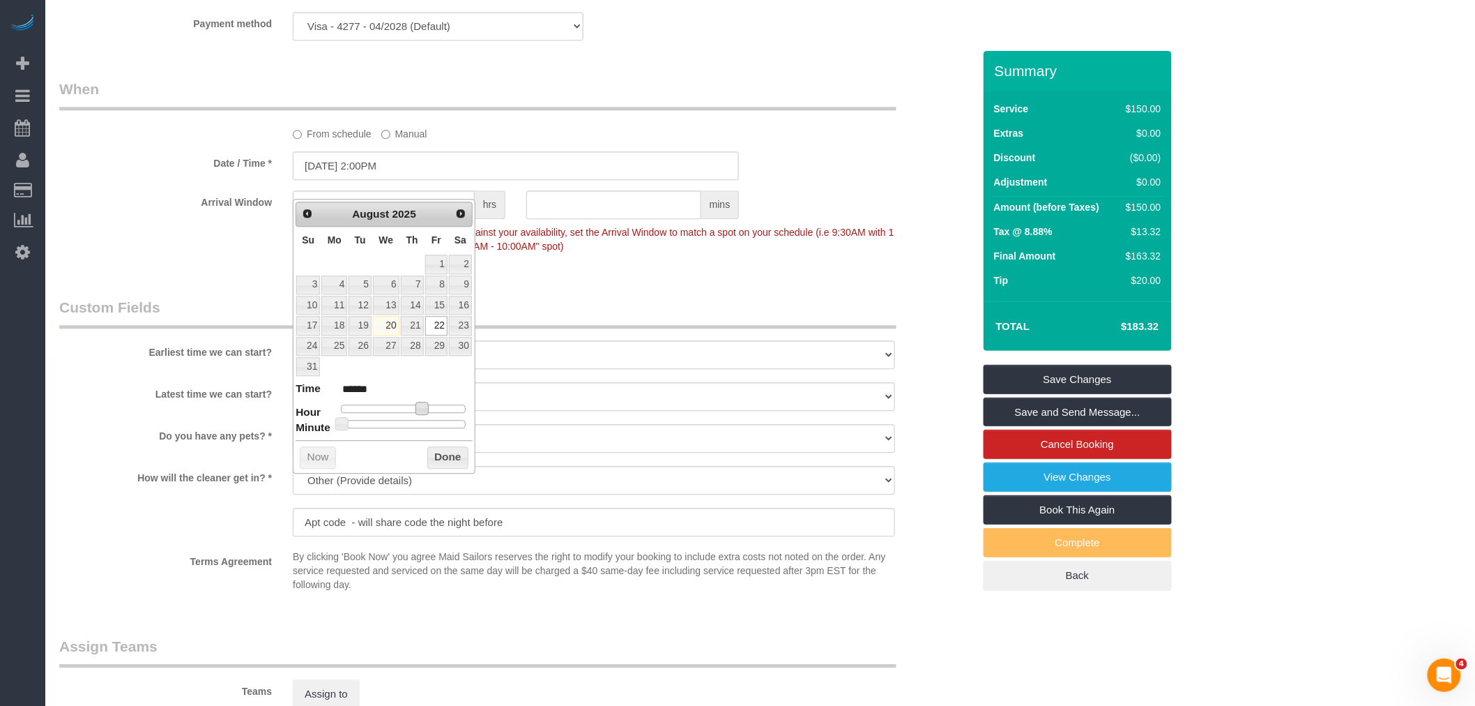
type input "08/22/2025 1:00PM"
type input "******"
click at [439, 455] on button "Done" at bounding box center [447, 457] width 41 height 22
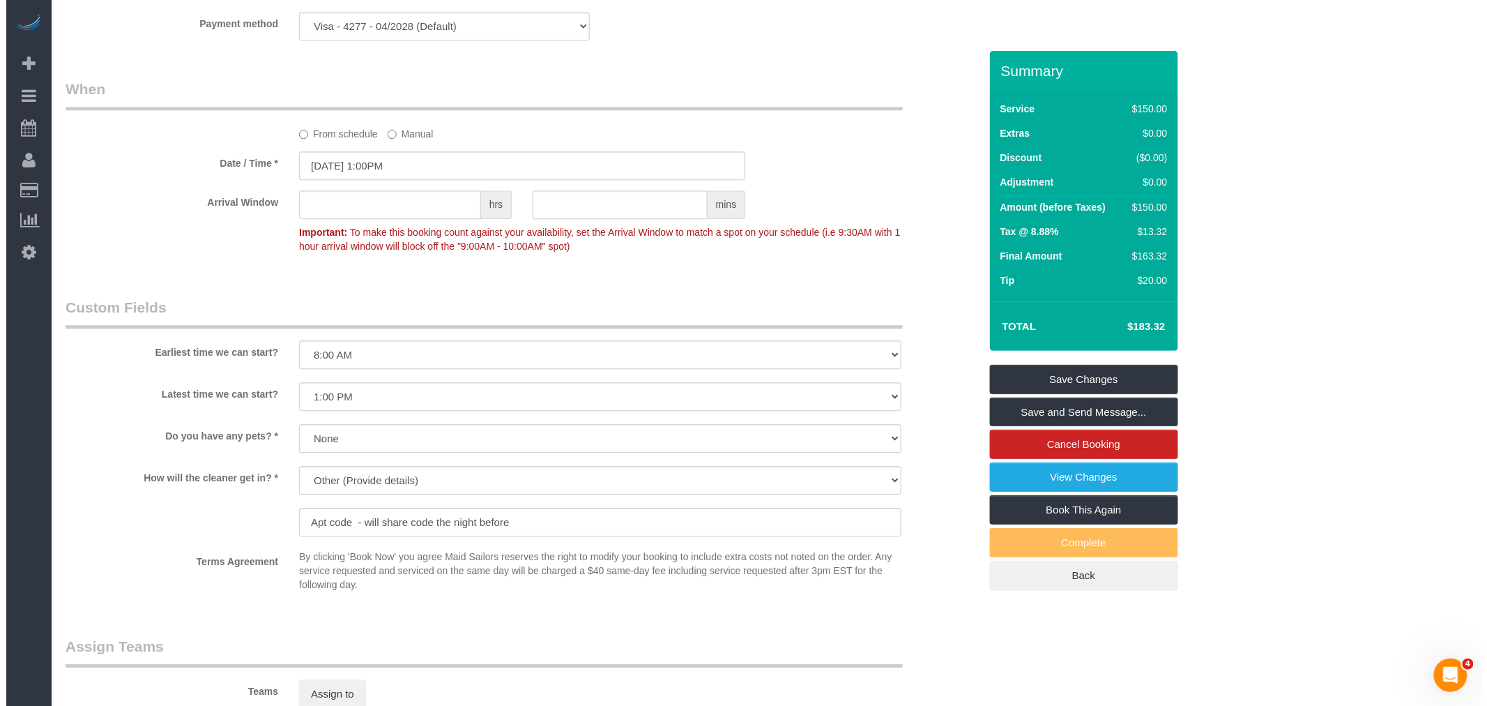
scroll to position [1704, 0]
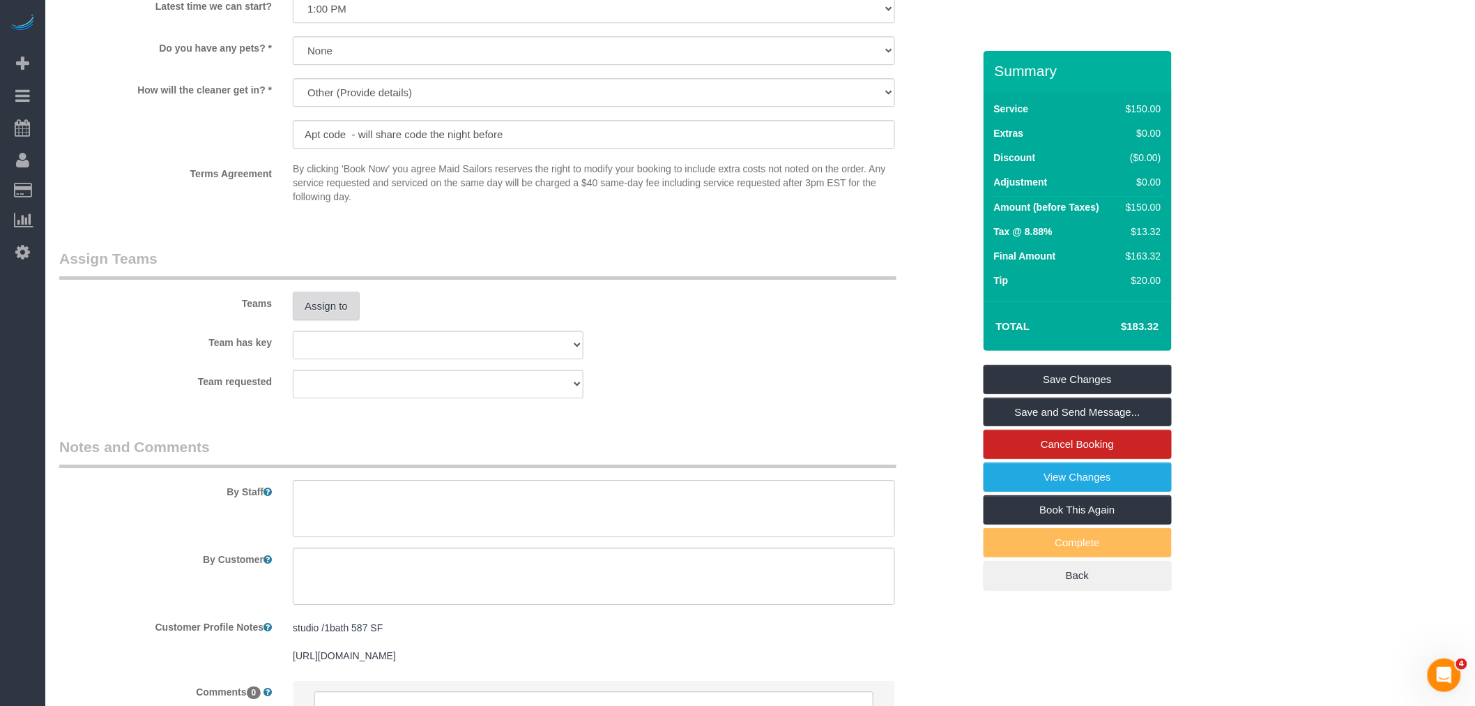
click at [314, 318] on button "Assign to" at bounding box center [326, 305] width 67 height 29
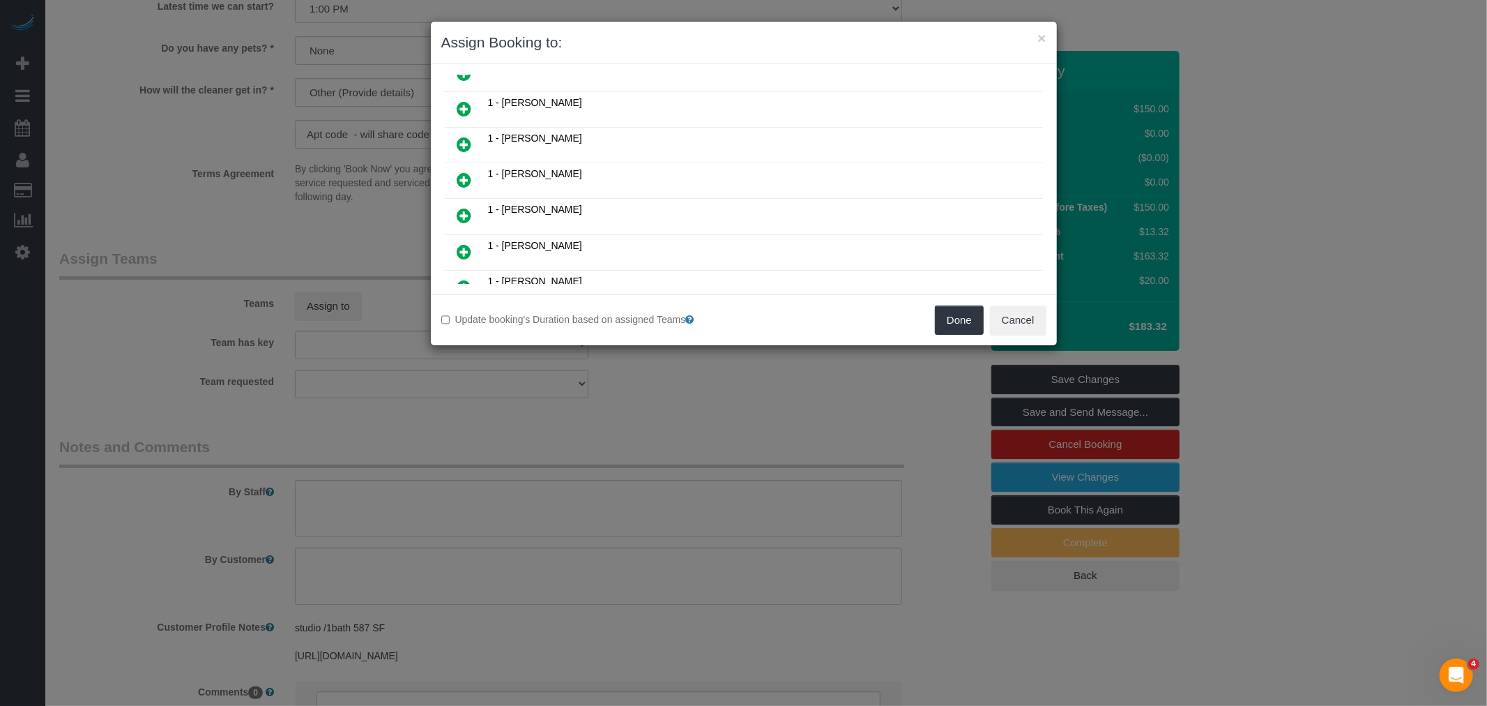
scroll to position [387, 0]
click at [460, 130] on icon at bounding box center [464, 138] width 15 height 17
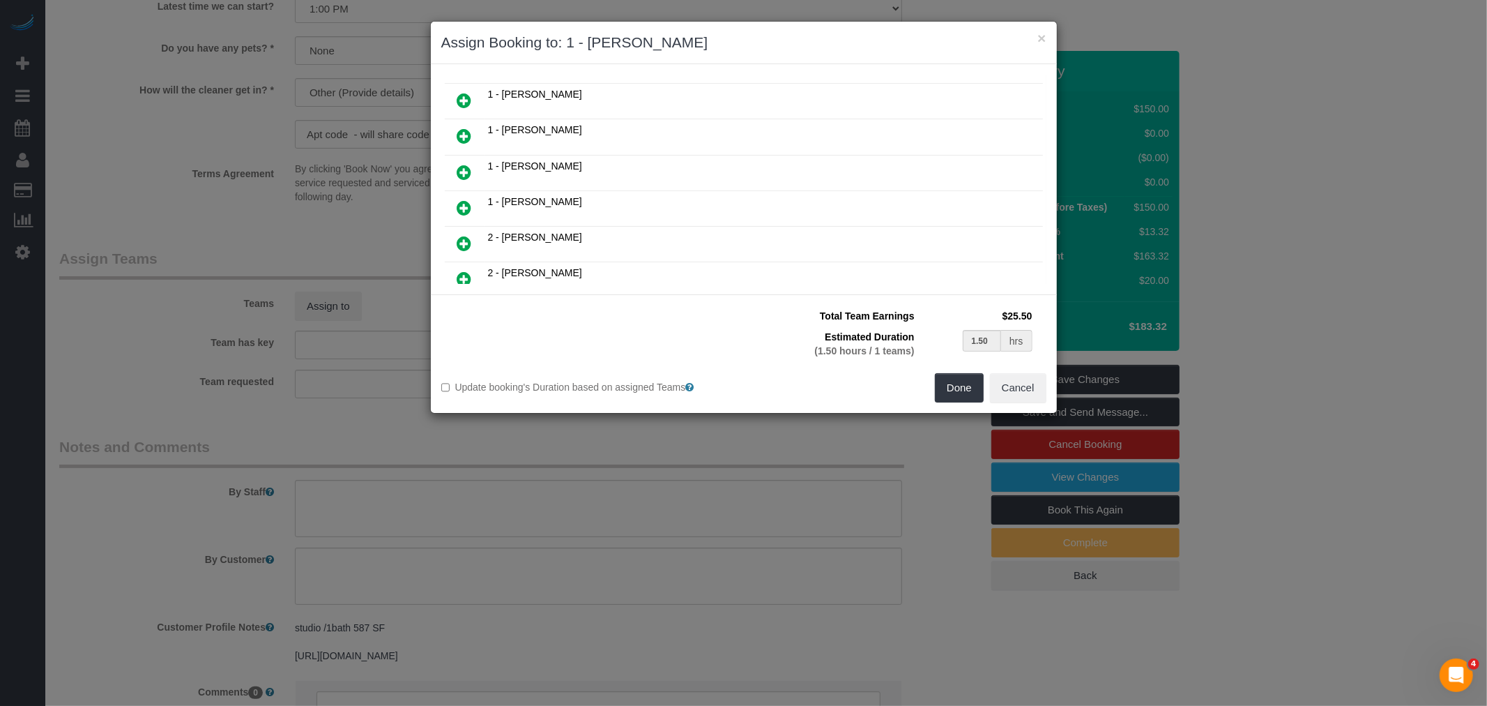
scroll to position [420, 0]
click at [957, 389] on button "Done" at bounding box center [959, 387] width 49 height 29
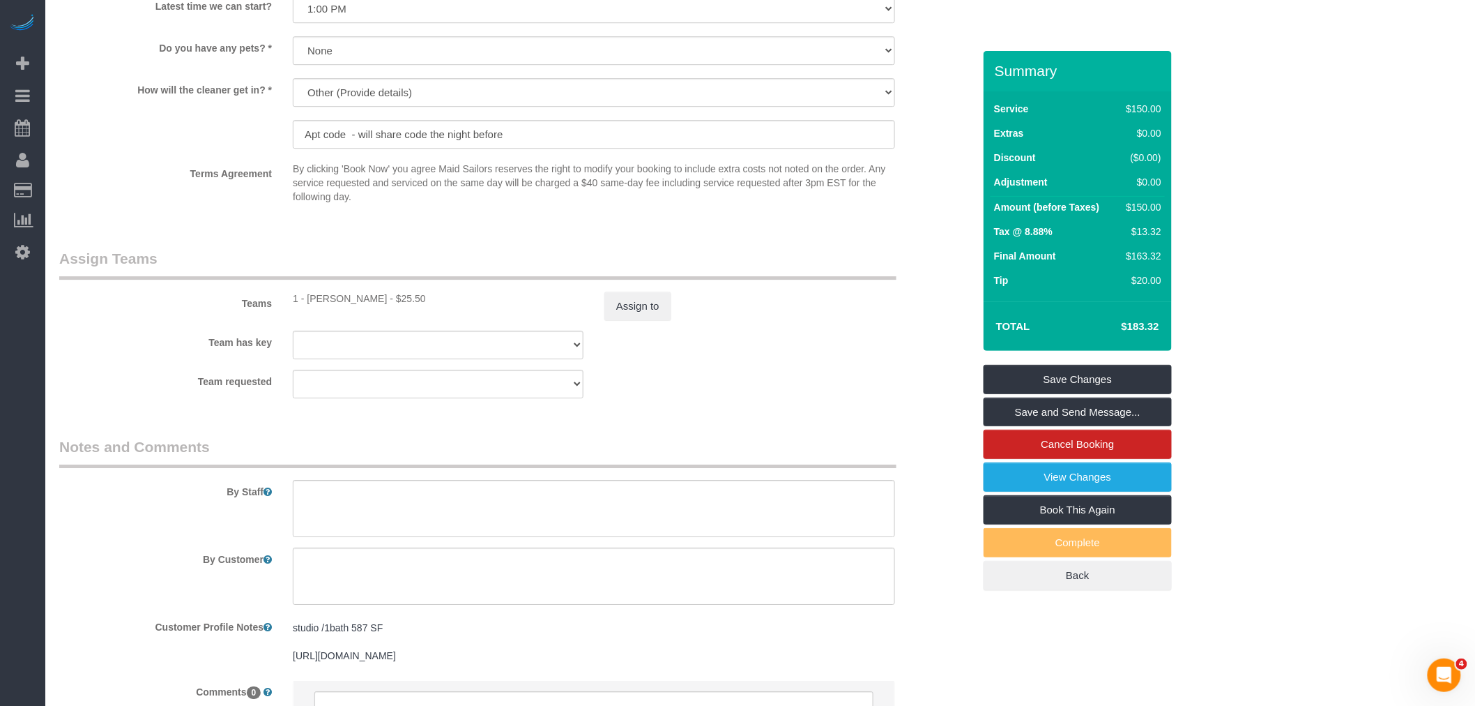
click at [1098, 411] on link "Save and Send Message..." at bounding box center [1078, 411] width 188 height 29
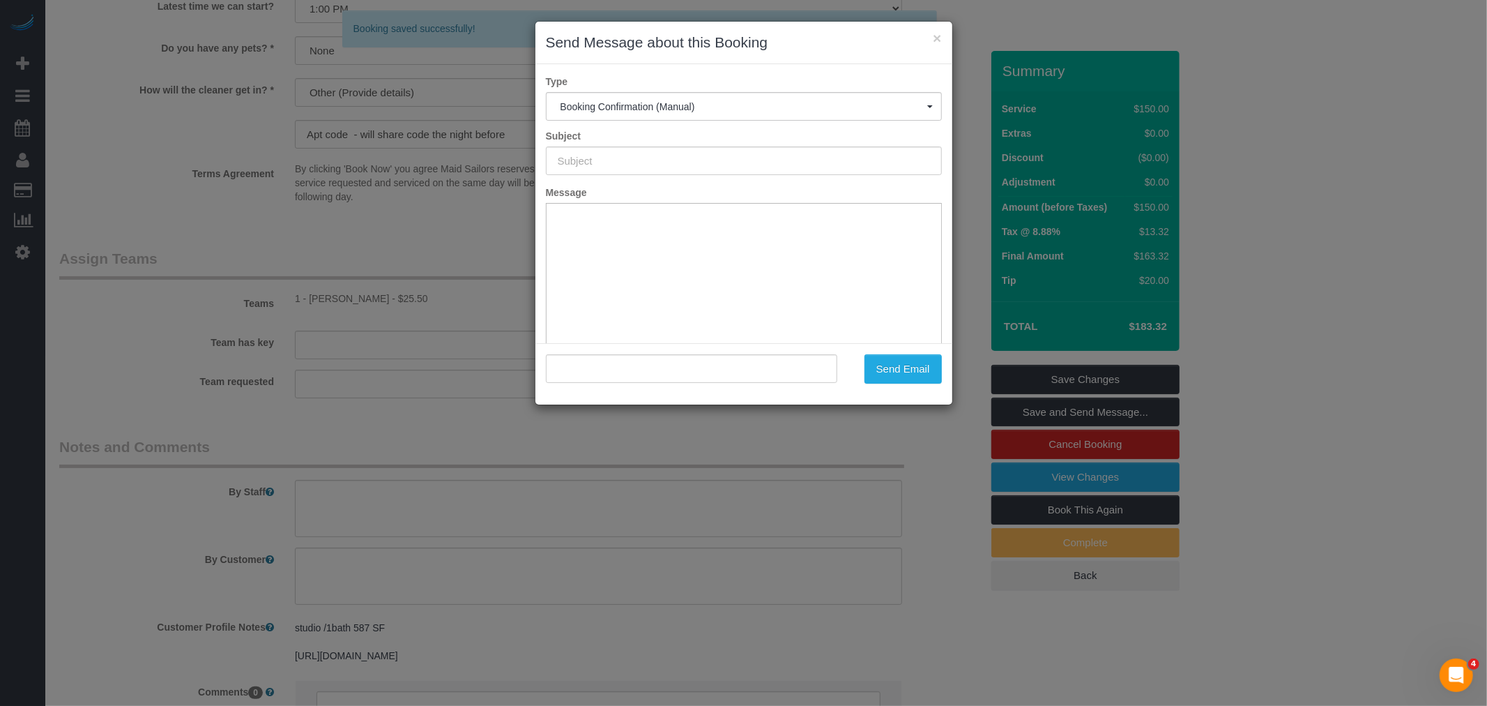
type input "Cleaning Confirmed for 08/22/2025 at 1:00pm"
type input ""Aura Salazar" <aura.cris.salazar@gmail.com>"
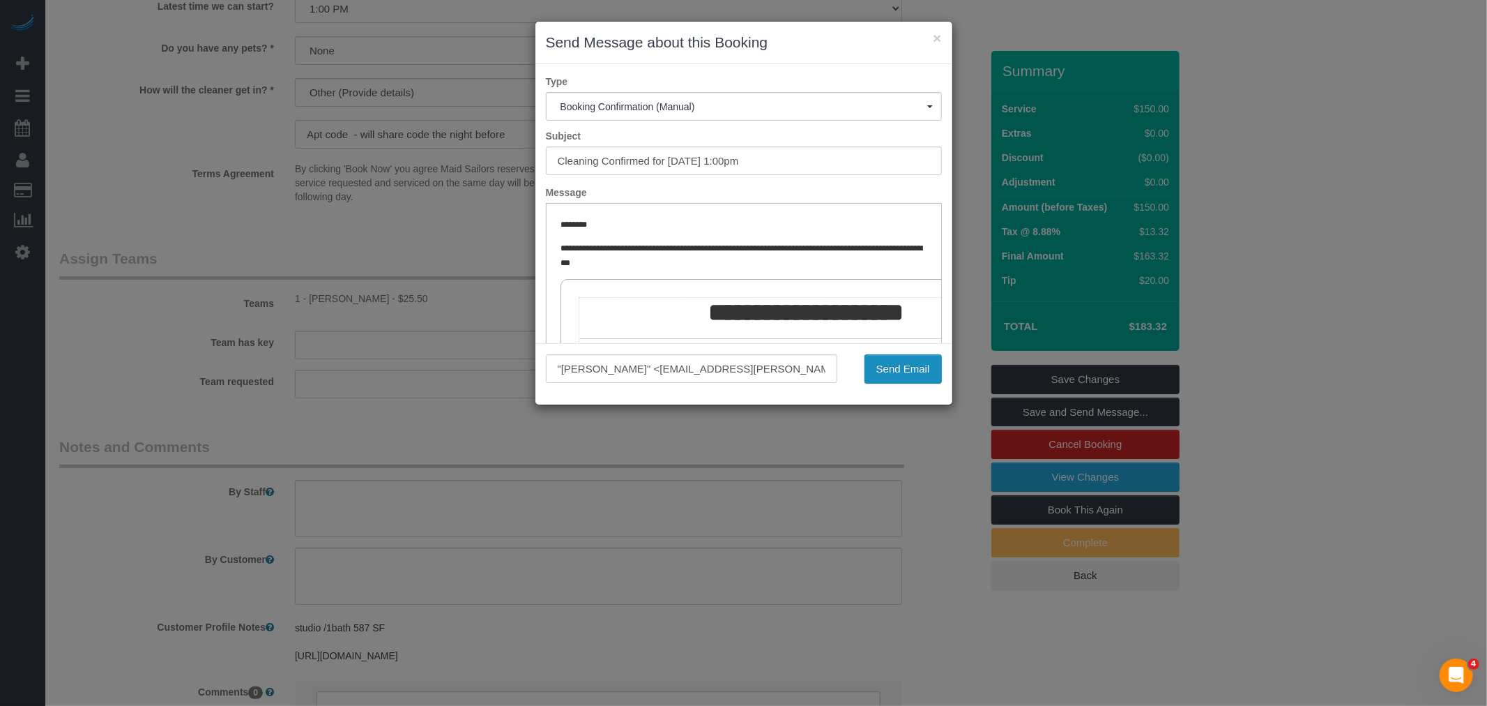
click at [899, 371] on button "Send Email" at bounding box center [902, 368] width 77 height 29
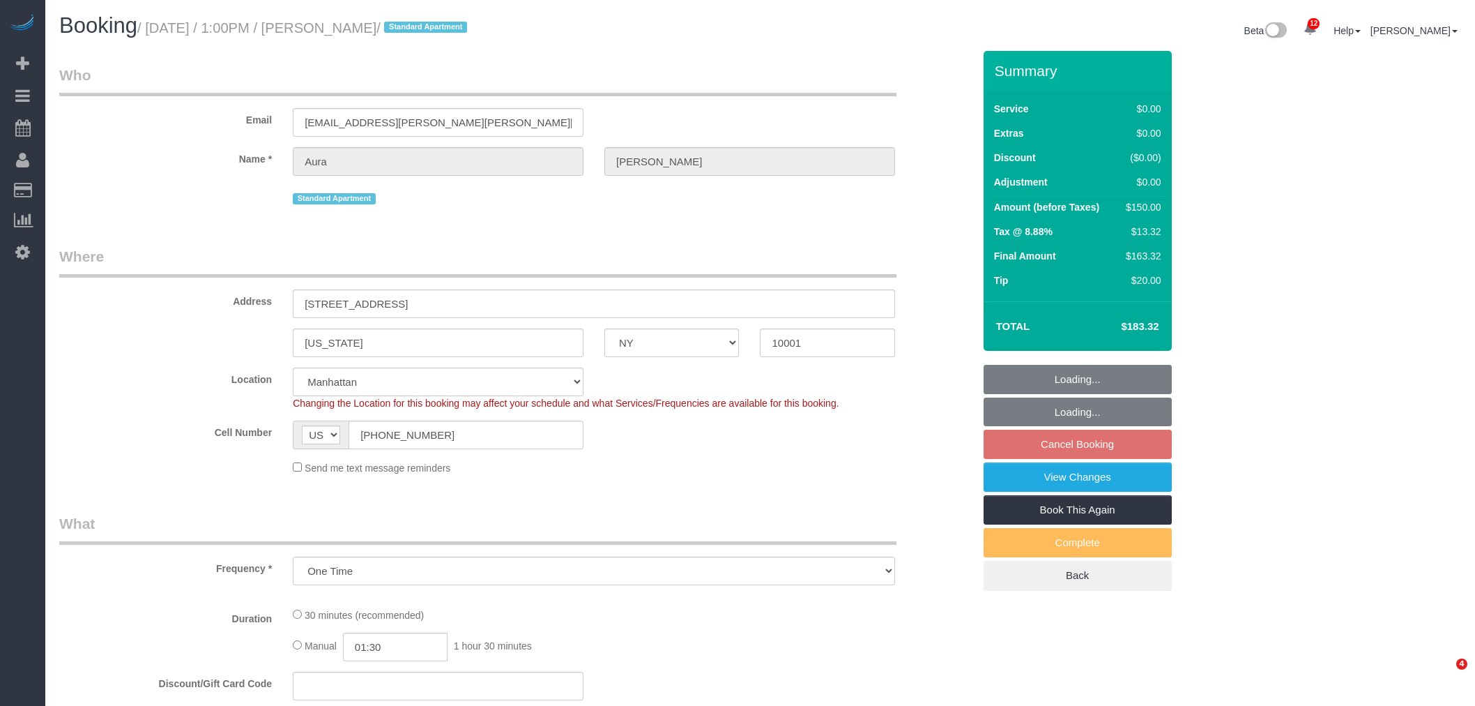
select select "NY"
select select "number:56"
select select "number:73"
select select "number:15"
select select "number:7"
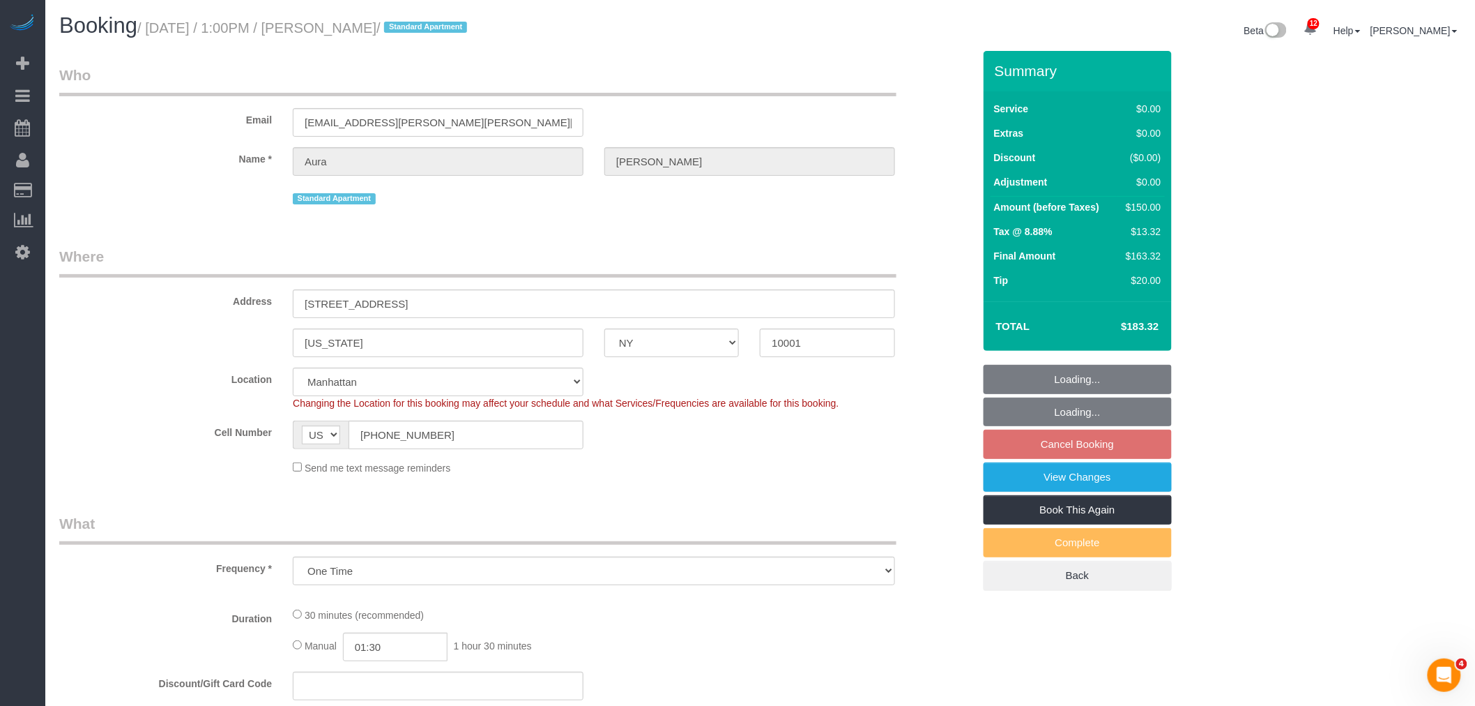
select select "object:879"
select select "string:stripe-pm_1RZV7c4VGloSiKo7q4D7Wb4X"
select select "spot6"
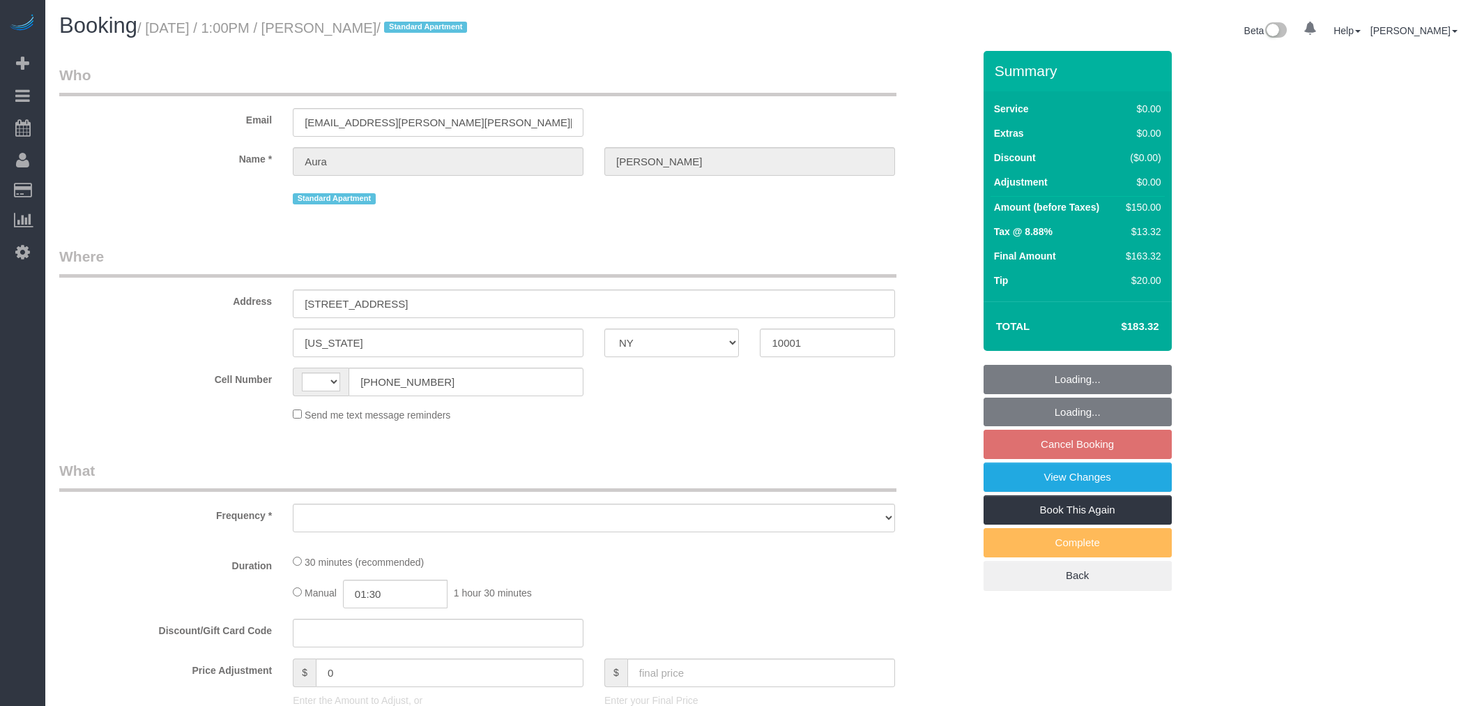
select select "NY"
select select "string:stripe-pm_1RZV7c4VGloSiKo7q4D7Wb4X"
select select "number:56"
select select "number:73"
select select "number:15"
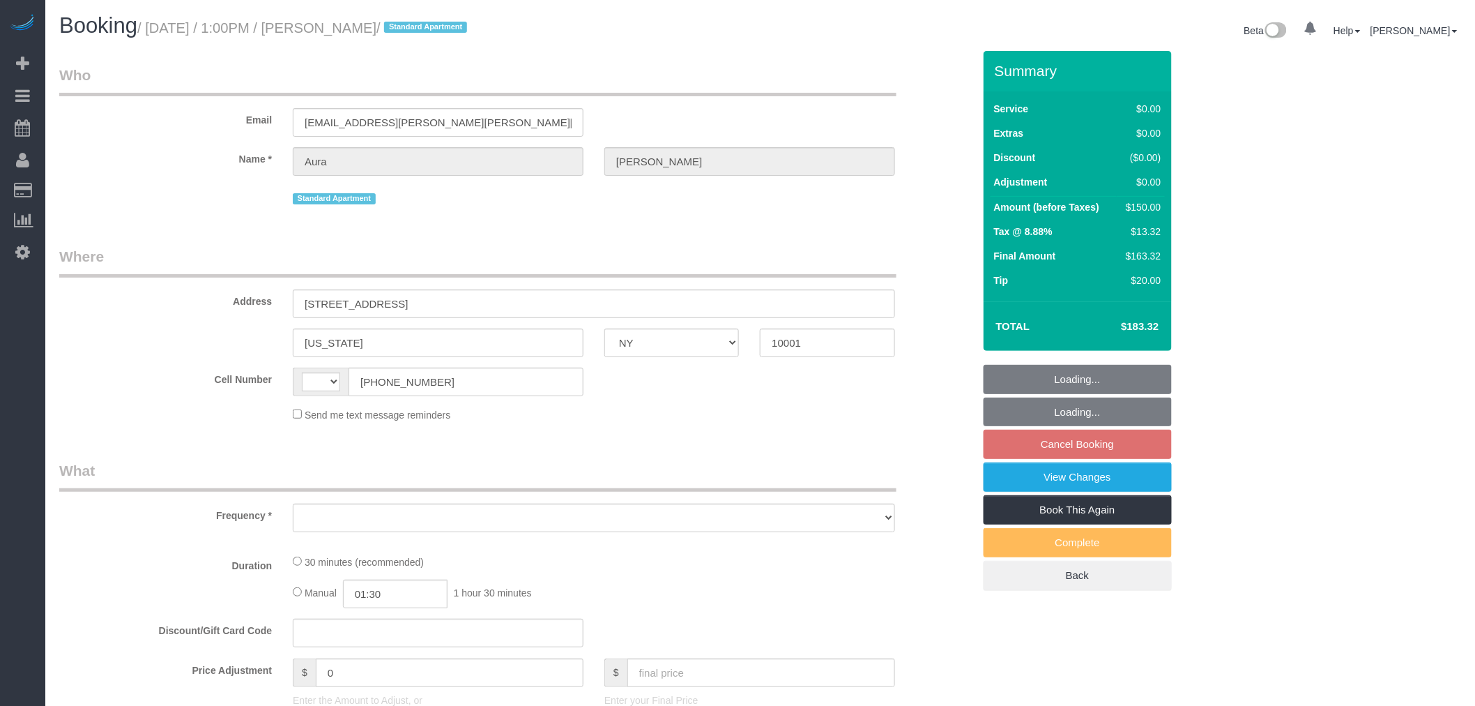
select select "number:7"
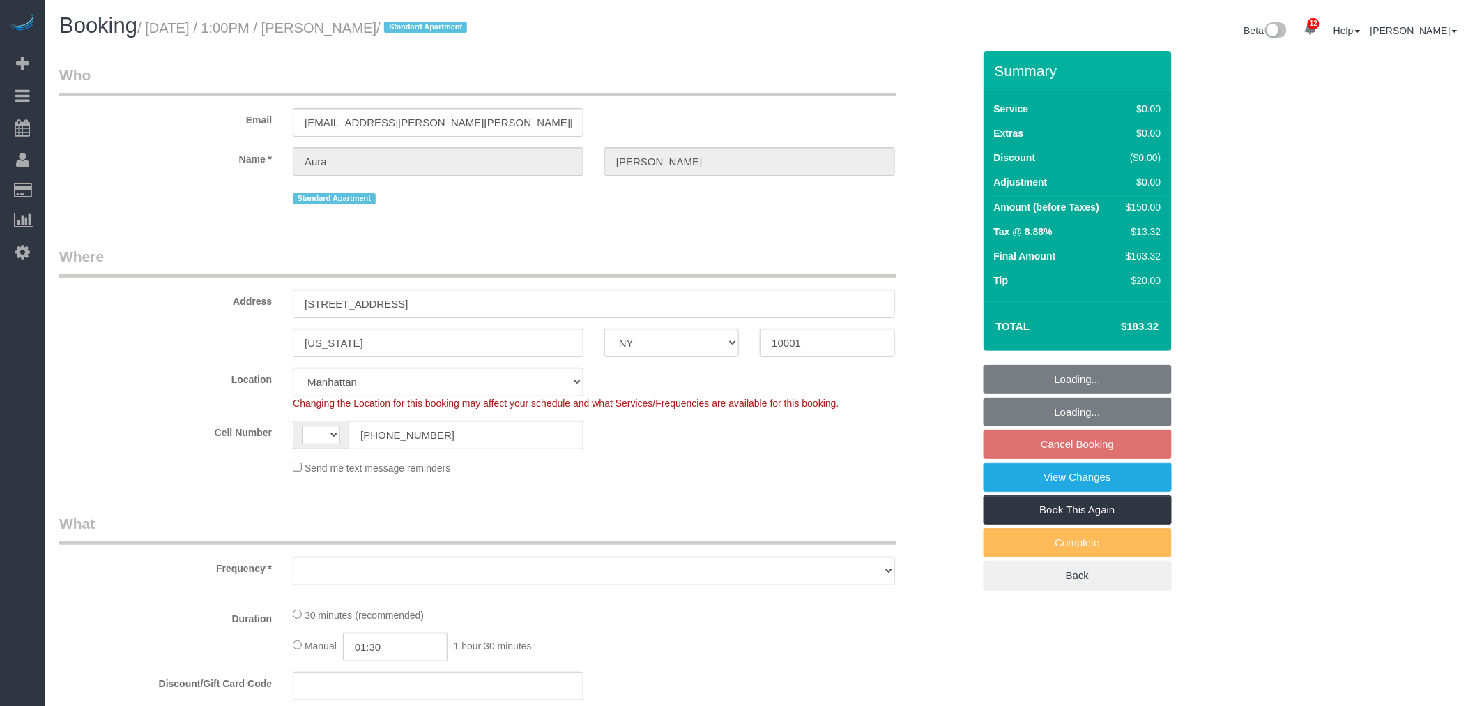
select select "string:US"
select select "object:875"
select select "spot6"
select select "object:1400"
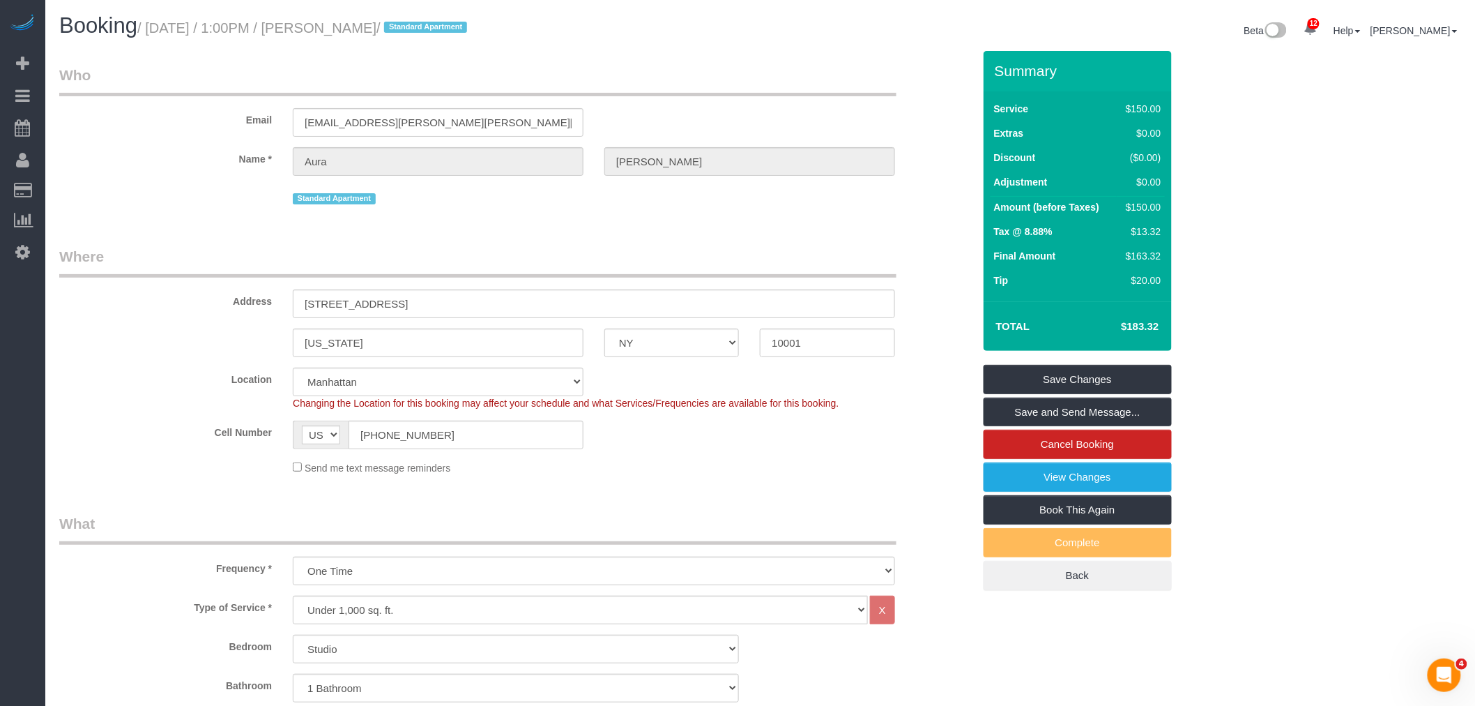
click at [793, 68] on legend "Who" at bounding box center [477, 80] width 837 height 31
click at [1063, 475] on link "View Changes" at bounding box center [1078, 476] width 188 height 29
